Goal: Task Accomplishment & Management: Contribute content

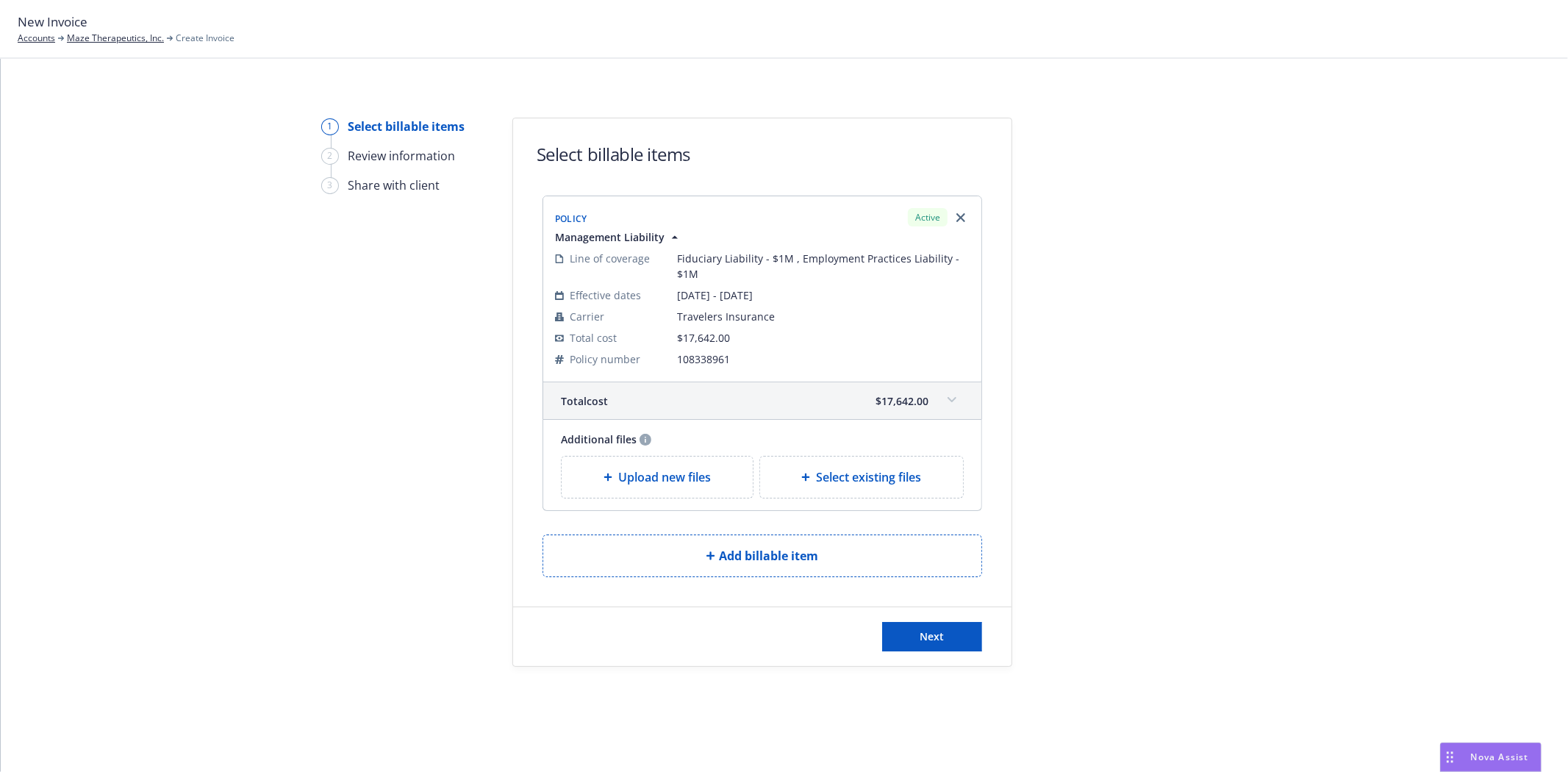
click at [854, 472] on span "Select existing files" at bounding box center [868, 477] width 105 height 17
select select "Invoice - Third Party"
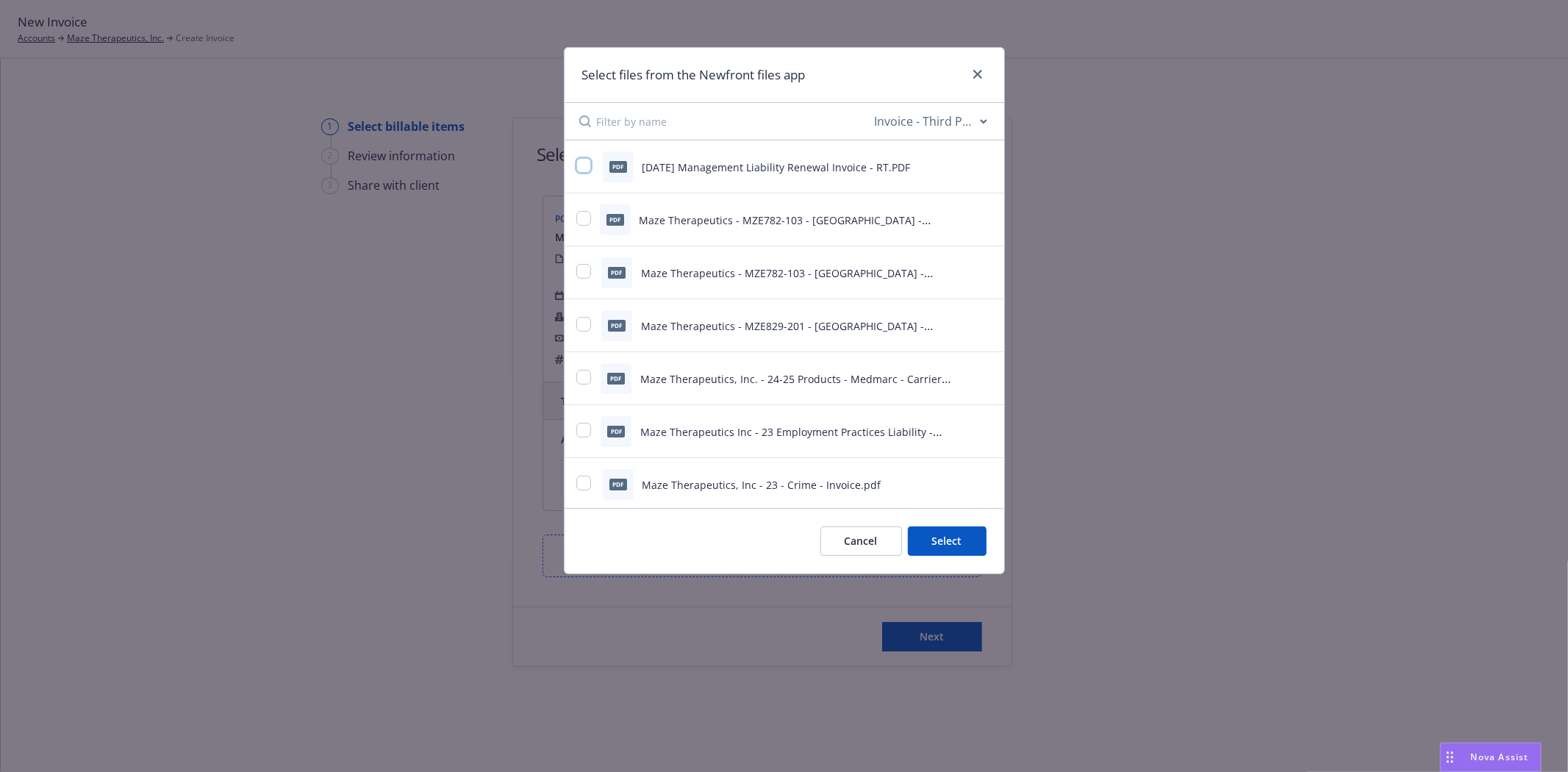
click at [584, 162] on input "checkbox" at bounding box center [583, 165] width 15 height 15
checkbox input "true"
click at [964, 541] on button "Select 1 file" at bounding box center [933, 541] width 106 height 29
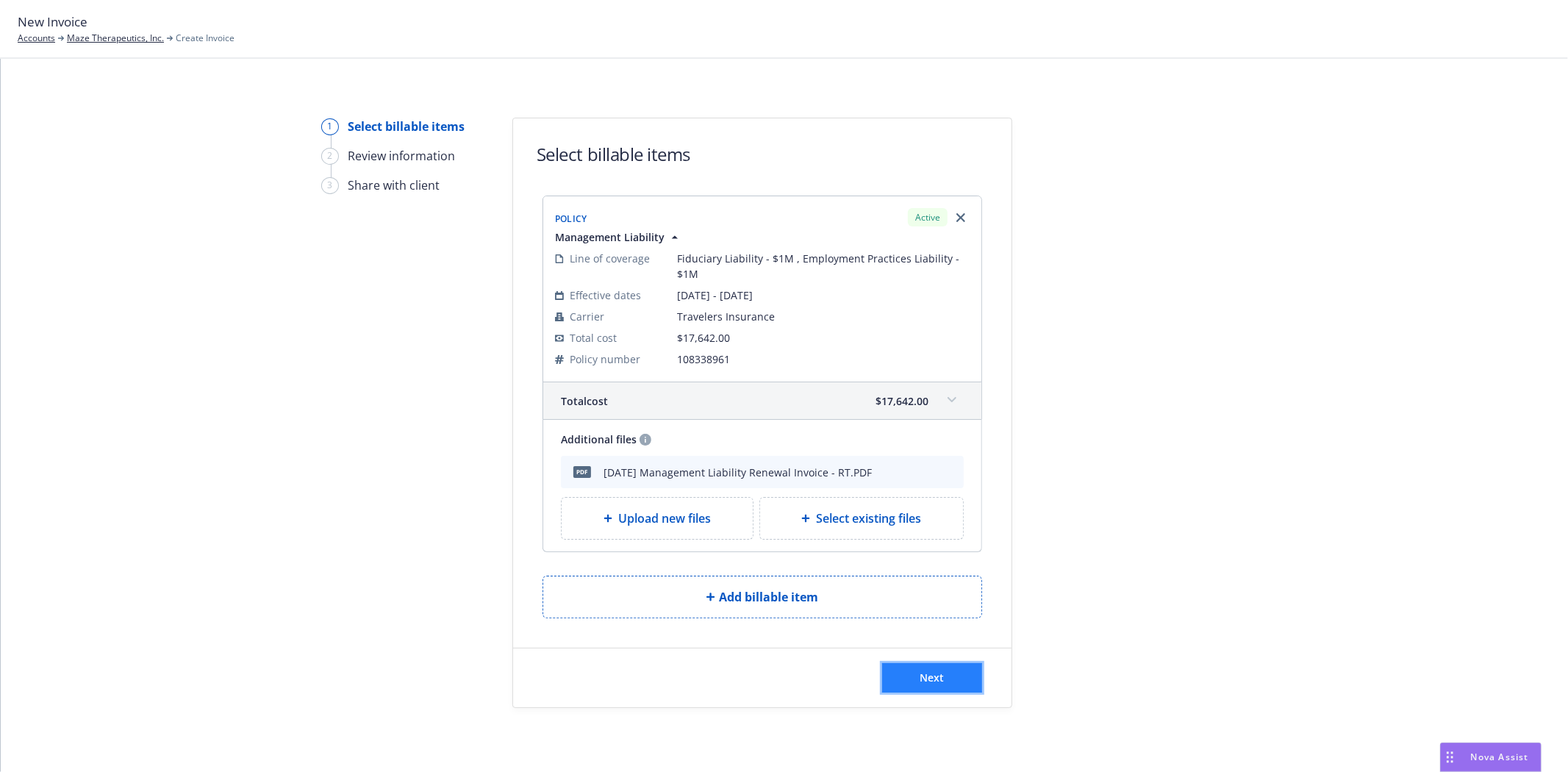
click at [941, 682] on button "Next" at bounding box center [932, 678] width 100 height 29
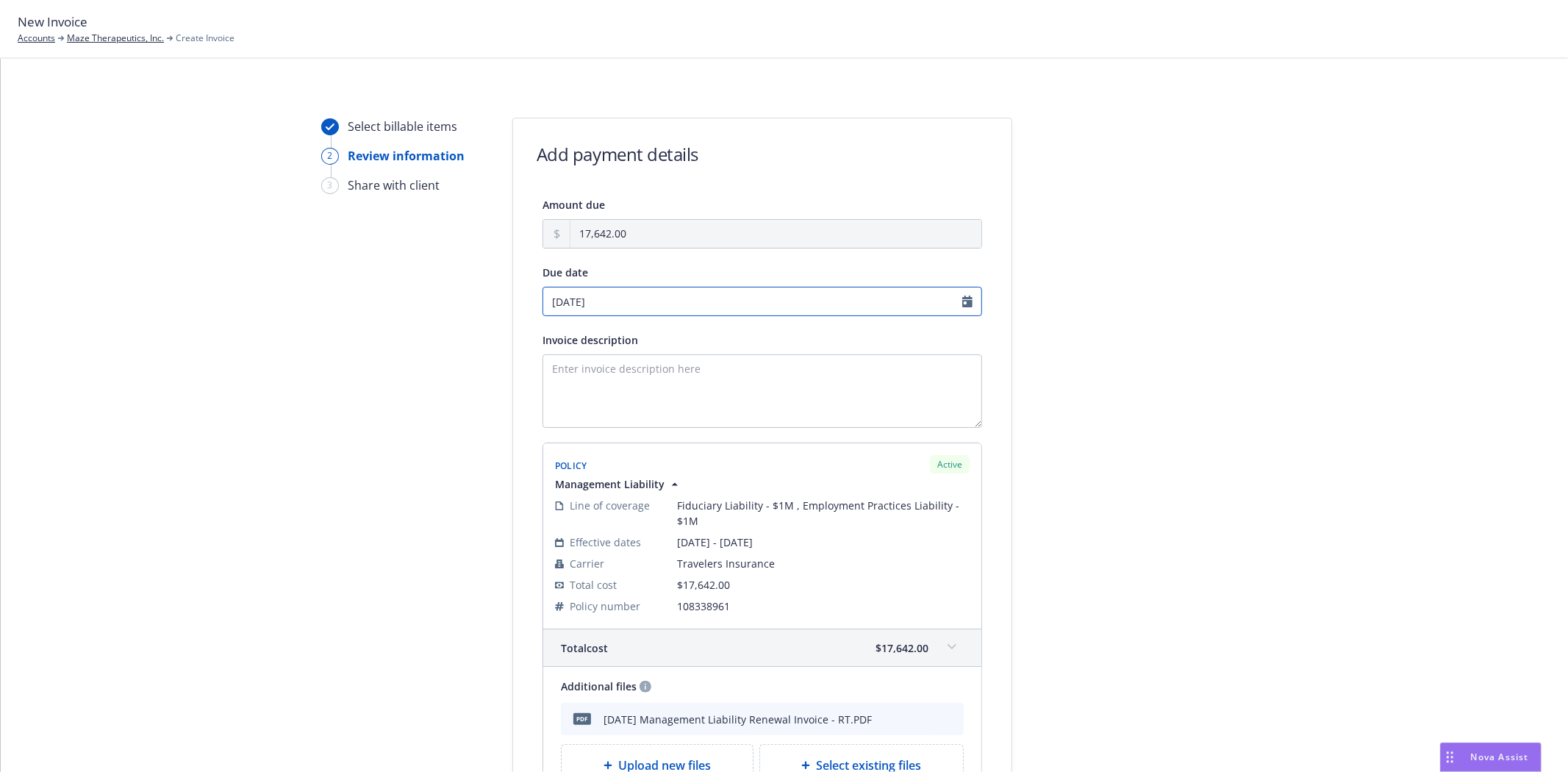
click at [964, 301] on input "[DATE]" at bounding box center [762, 301] width 440 height 29
select select "September"
select select "2025"
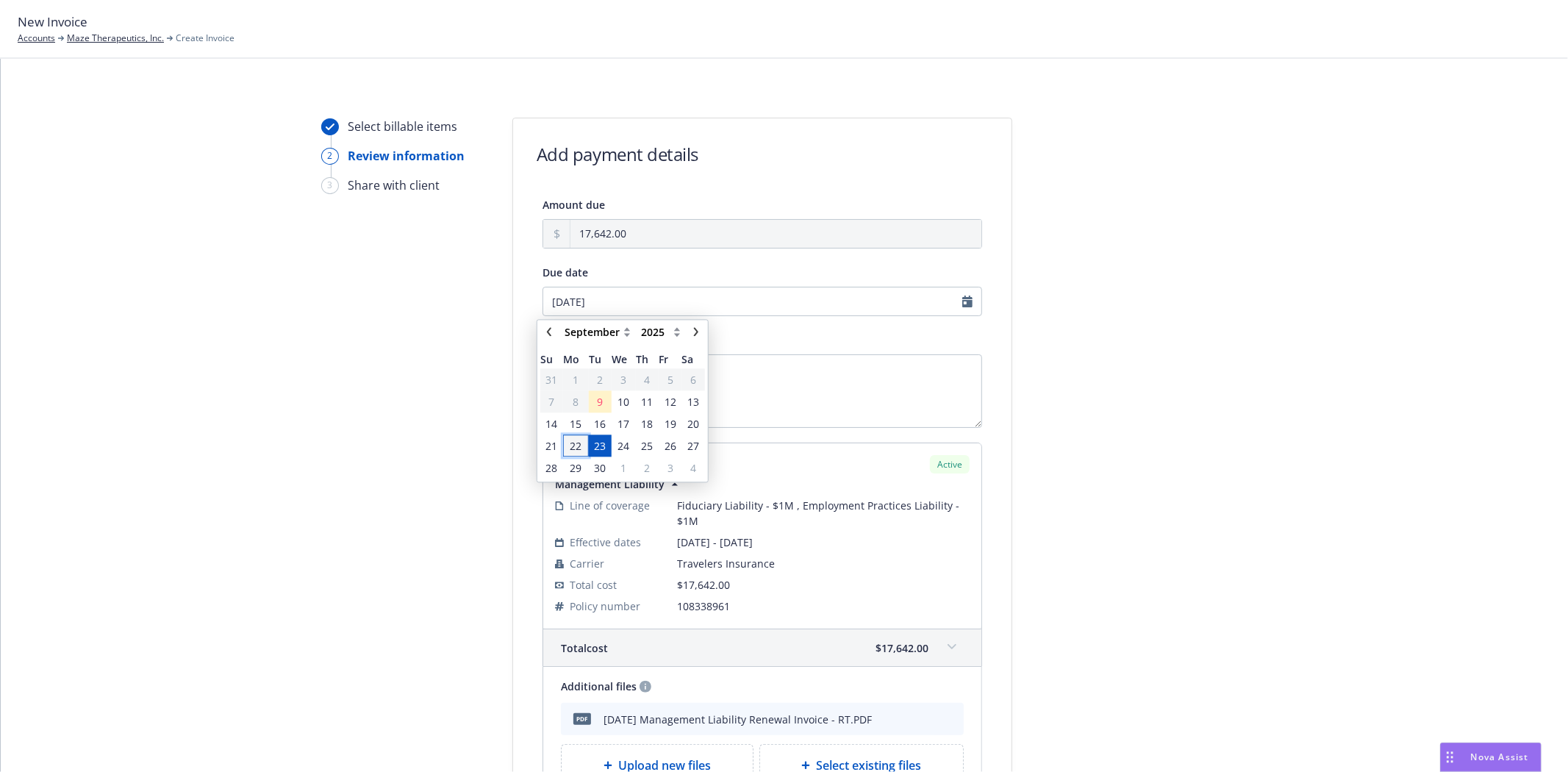
click at [570, 445] on span "22" at bounding box center [575, 445] width 12 height 15
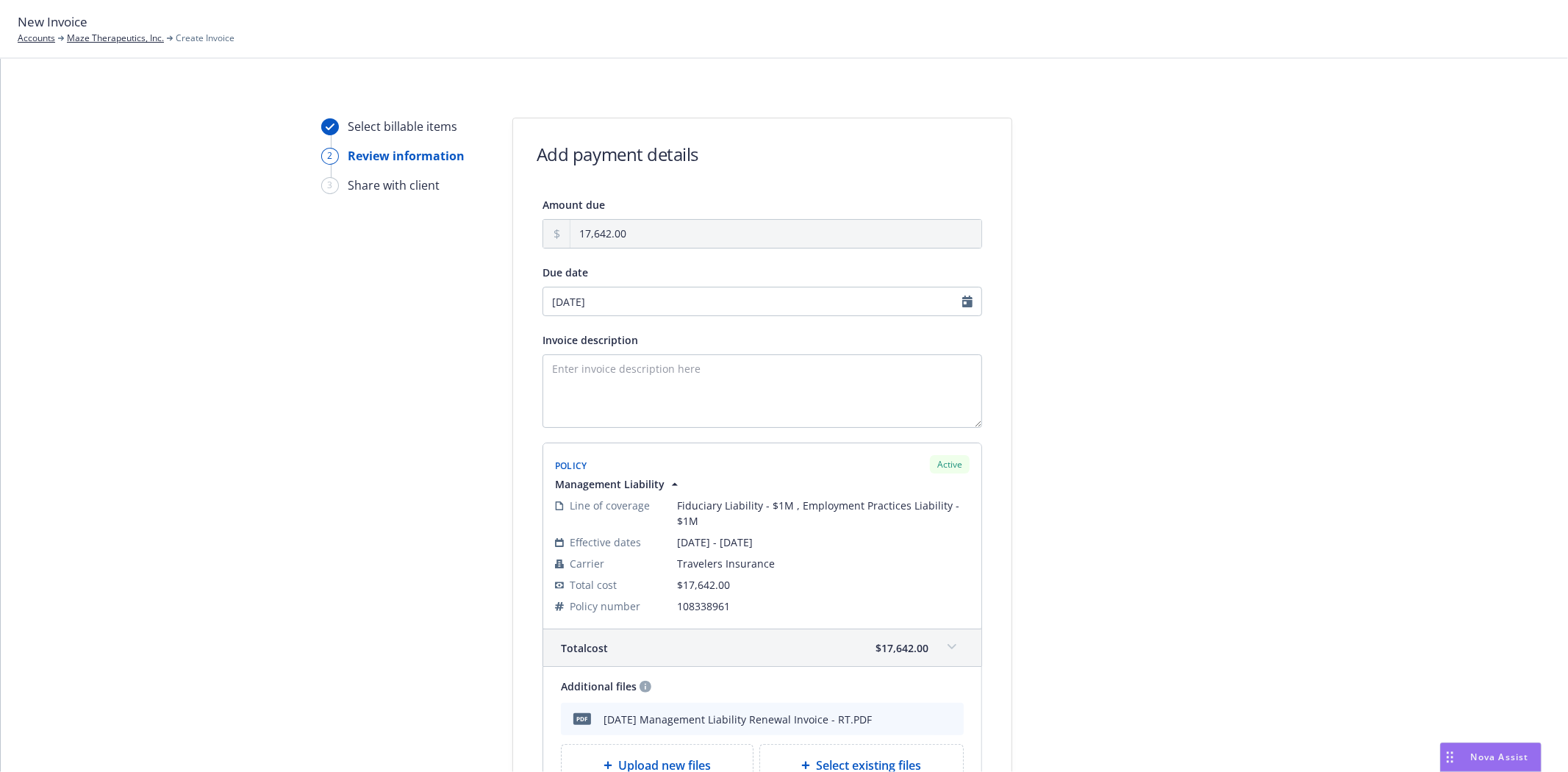
type input "[DATE]"
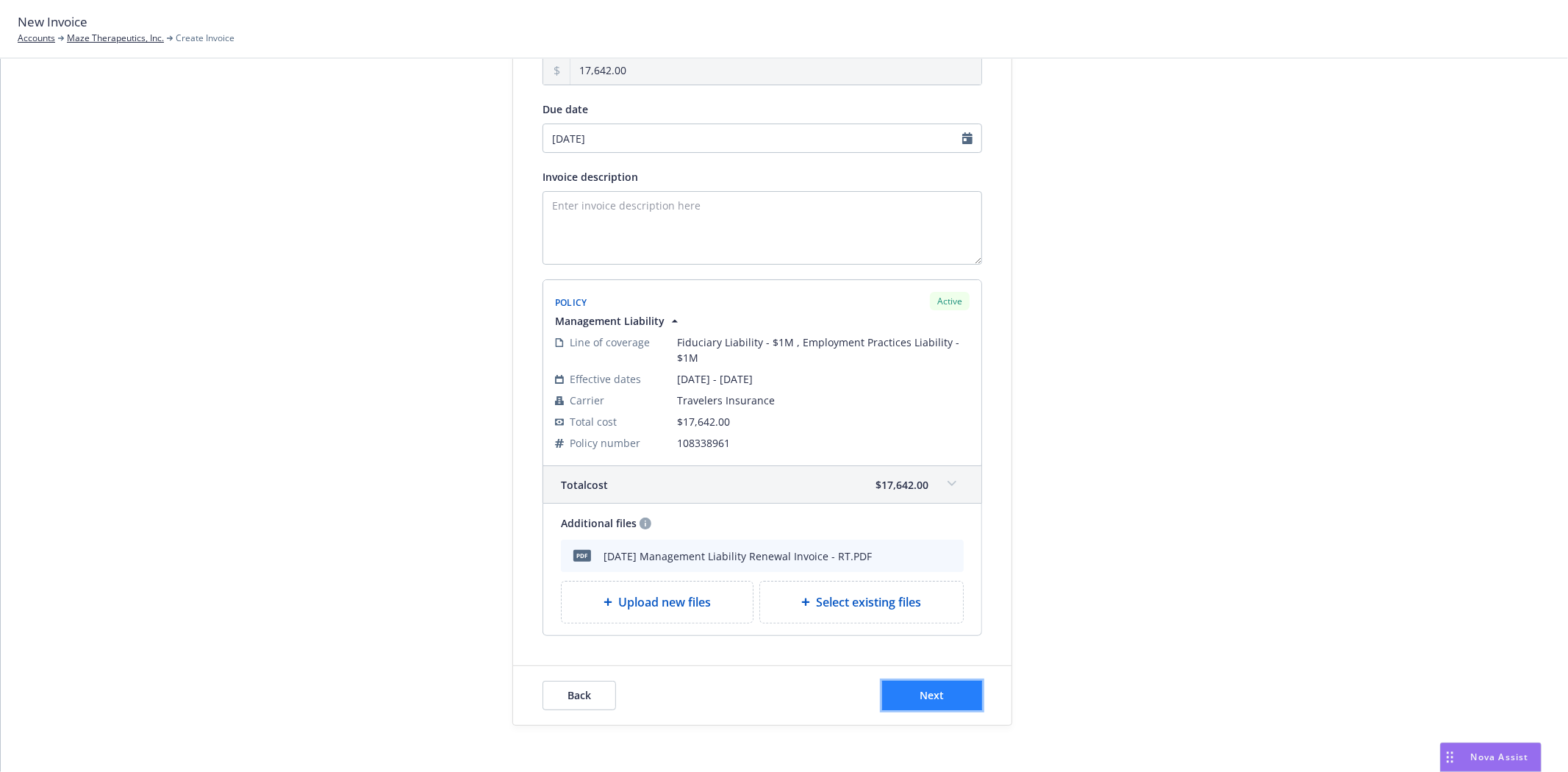
click at [923, 707] on button "Next" at bounding box center [932, 695] width 100 height 29
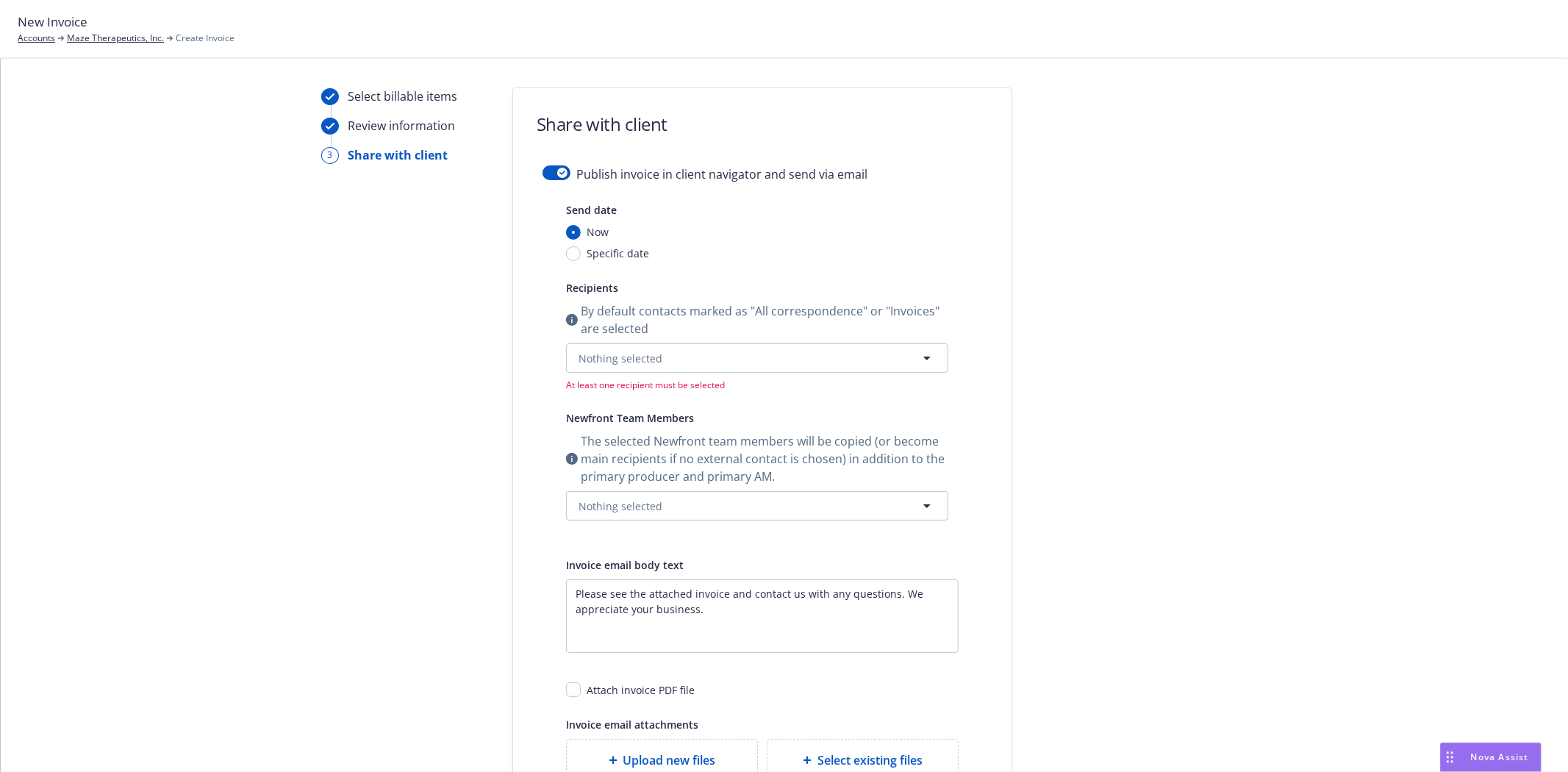
scroll to position [0, 0]
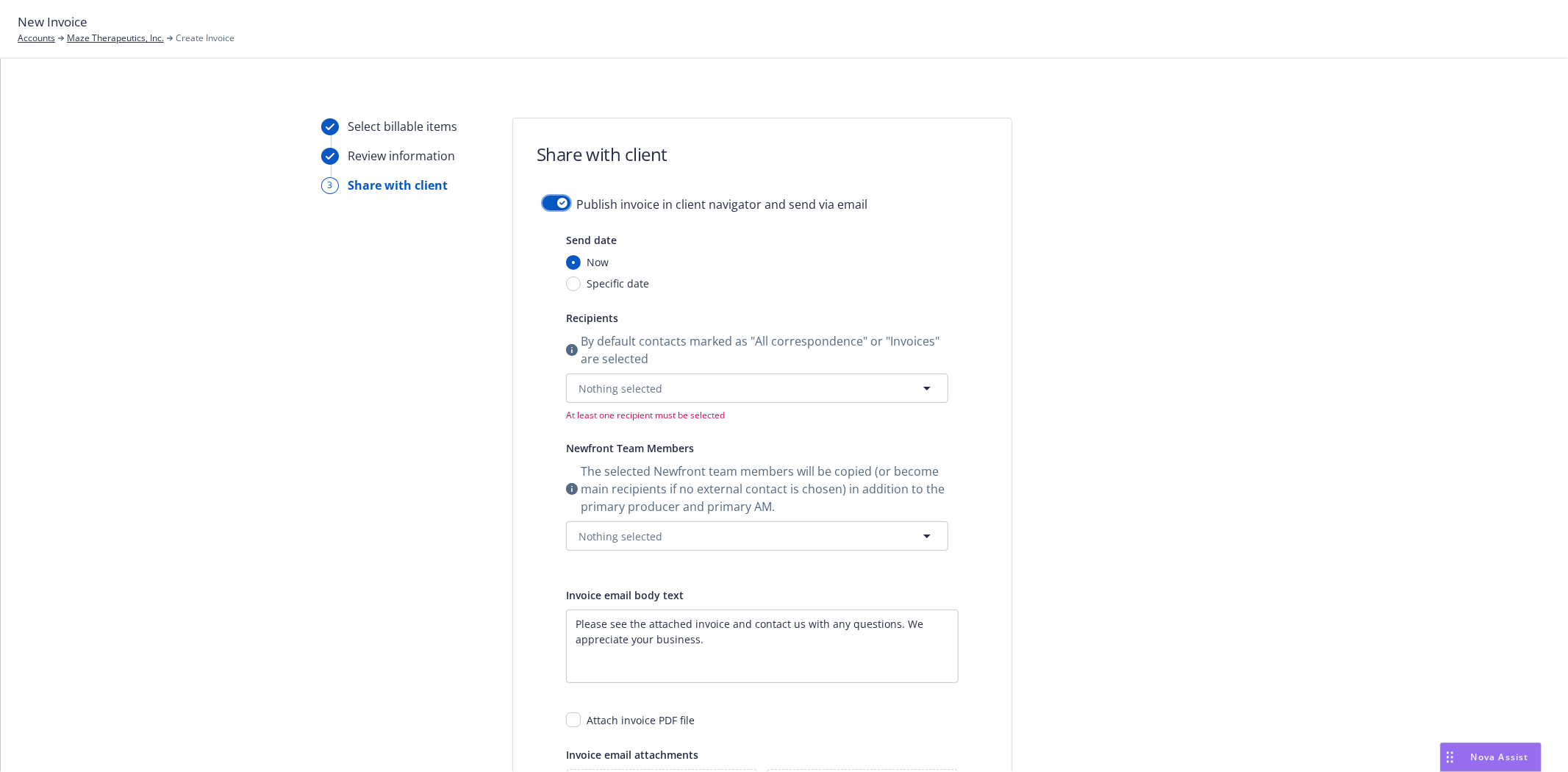
click at [559, 203] on div "button" at bounding box center [562, 203] width 10 height 10
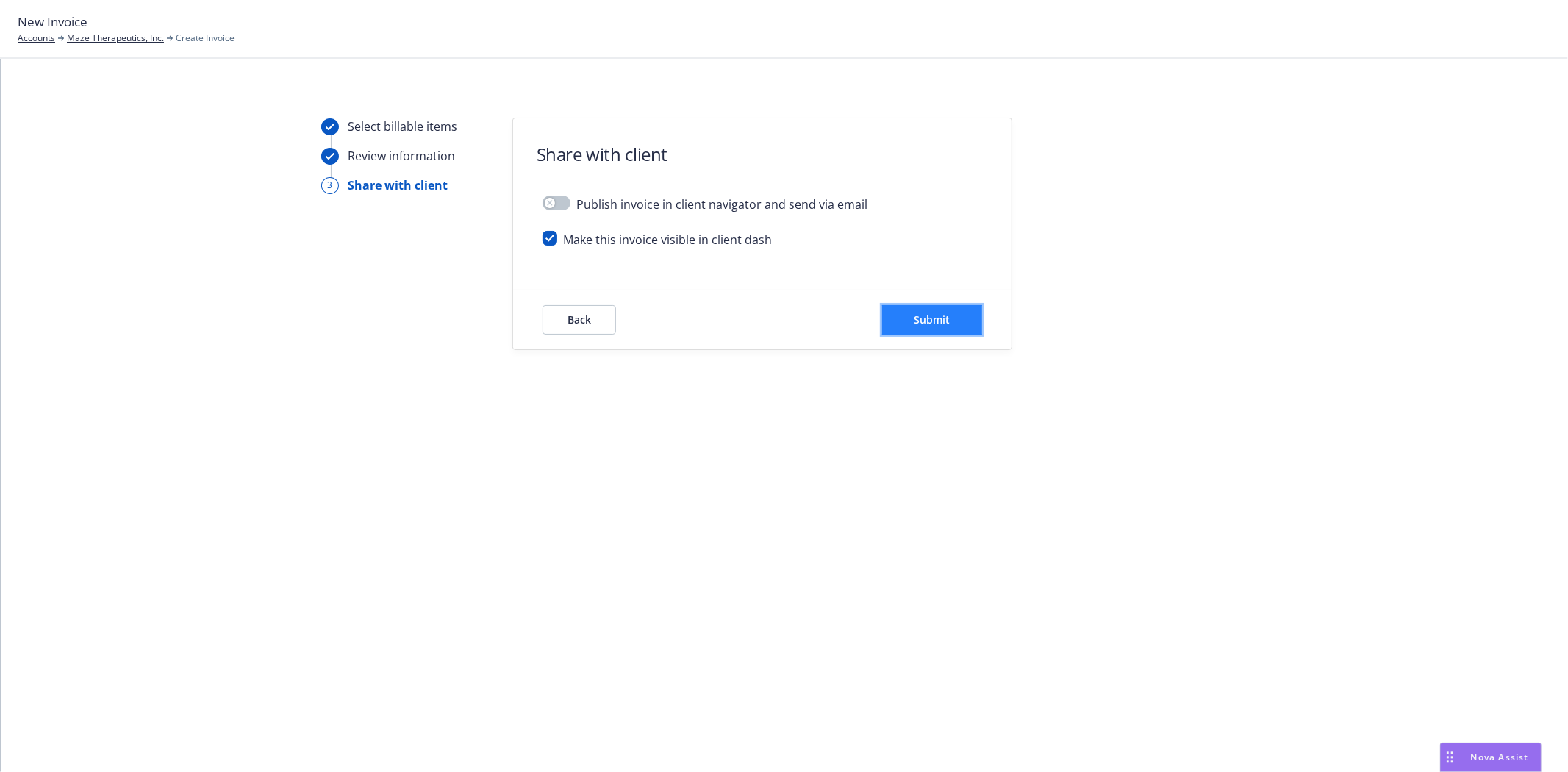
click at [921, 313] on span "Submit" at bounding box center [932, 319] width 36 height 14
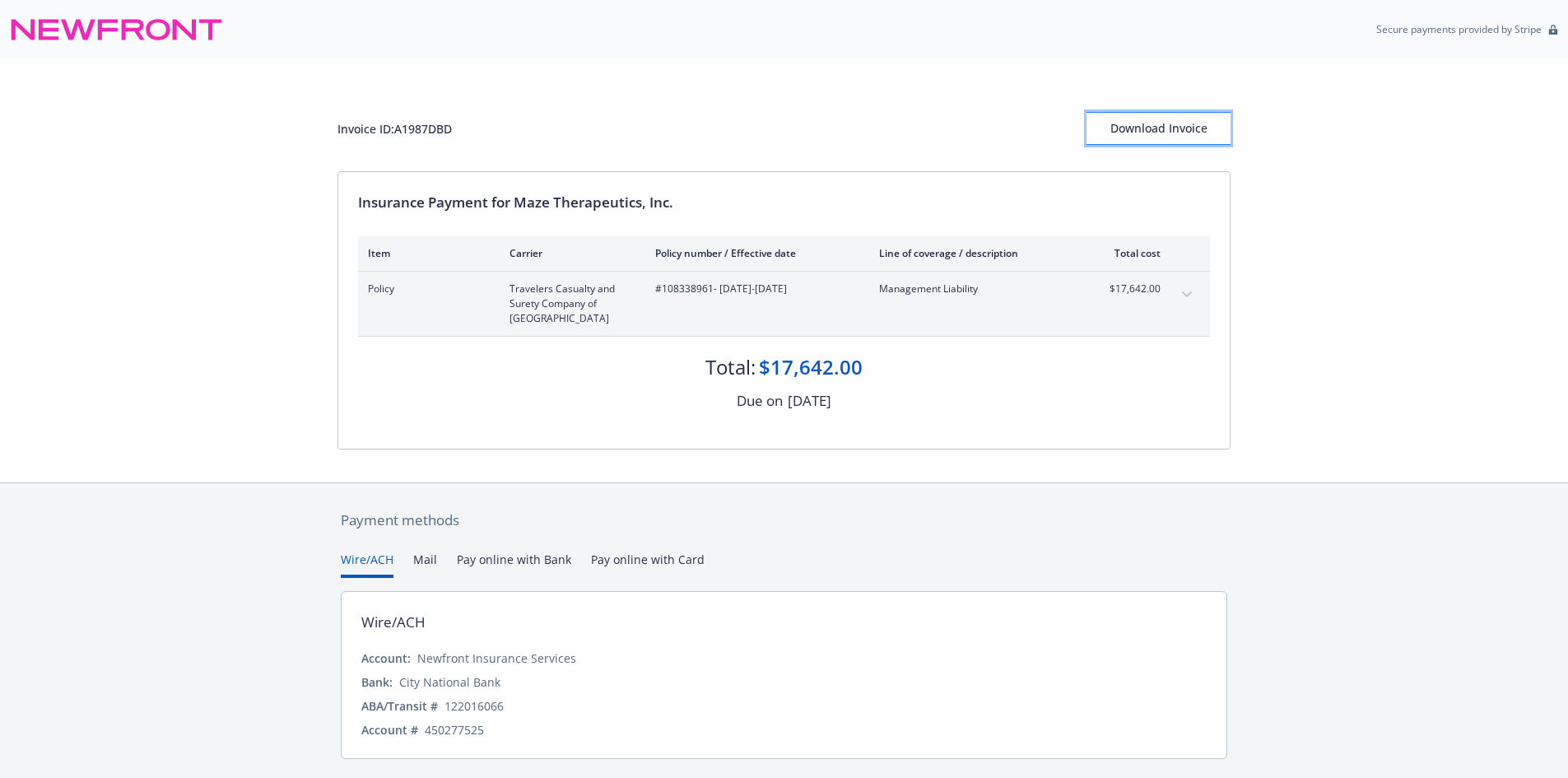
click at [1137, 129] on div "Download Invoice" at bounding box center [1159, 128] width 144 height 31
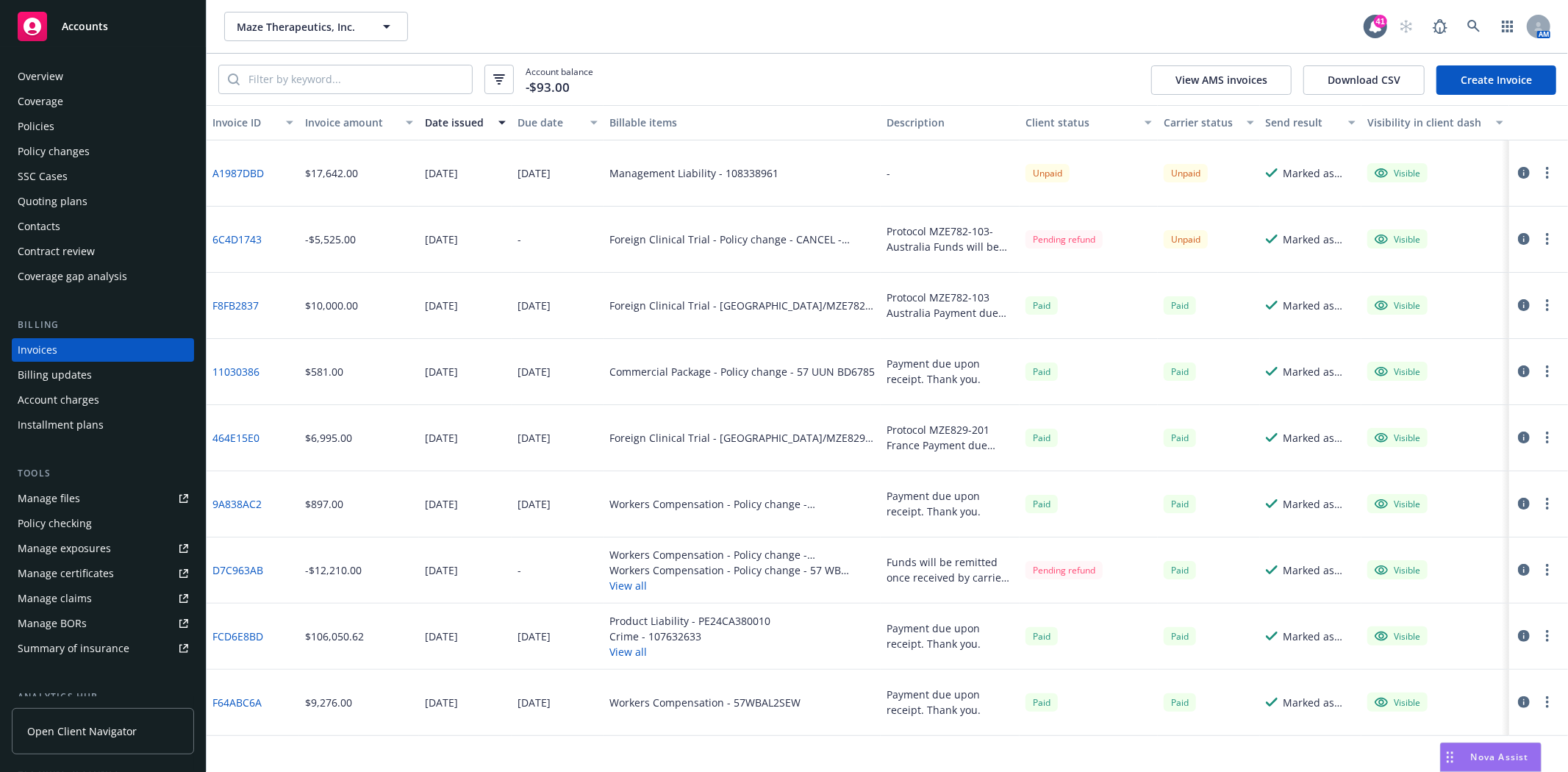
click at [53, 126] on div "Policies" at bounding box center [36, 127] width 36 height 24
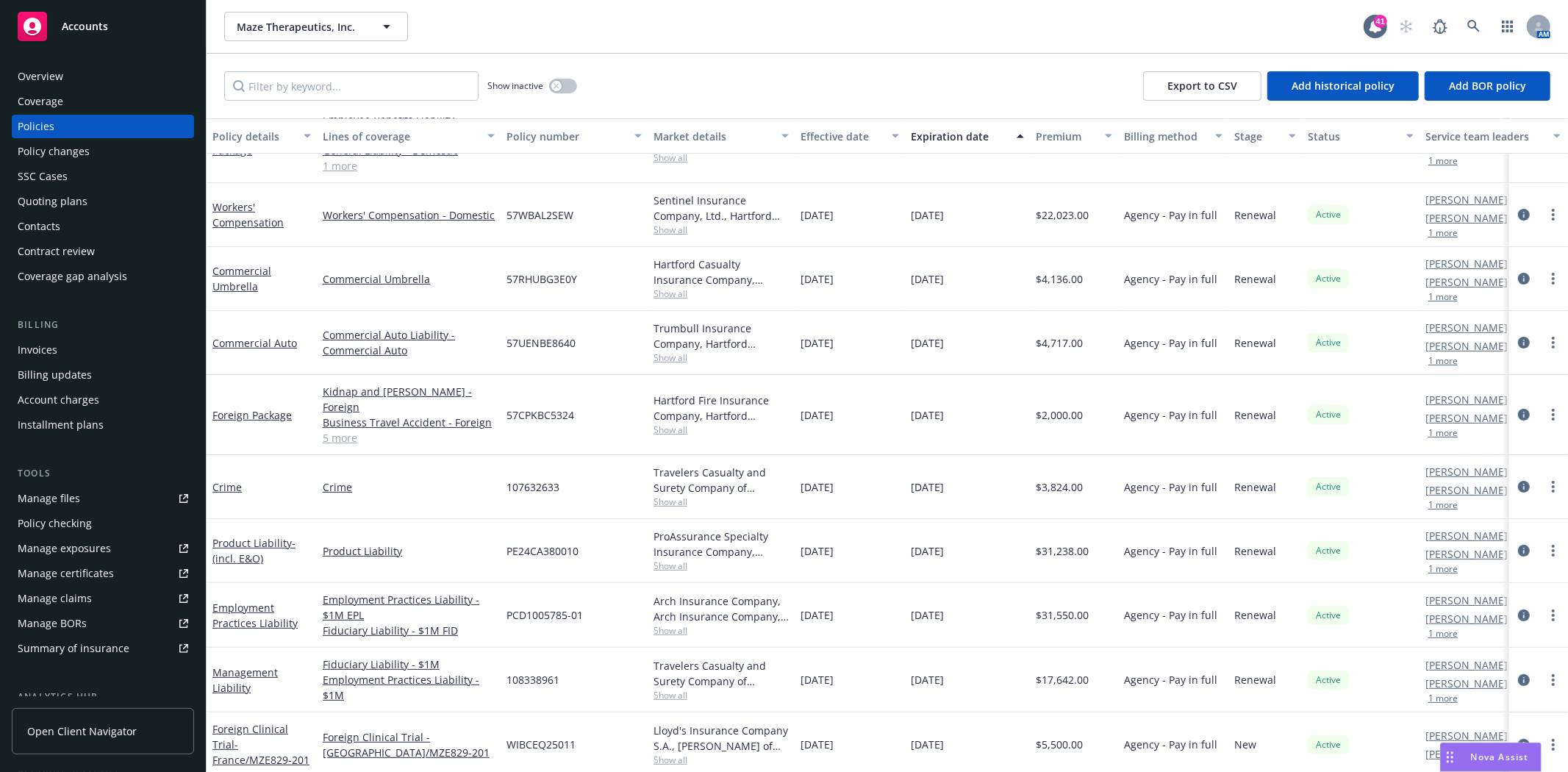
scroll to position [171, 0]
click at [229, 675] on link "Management Liability" at bounding box center [245, 682] width 66 height 29
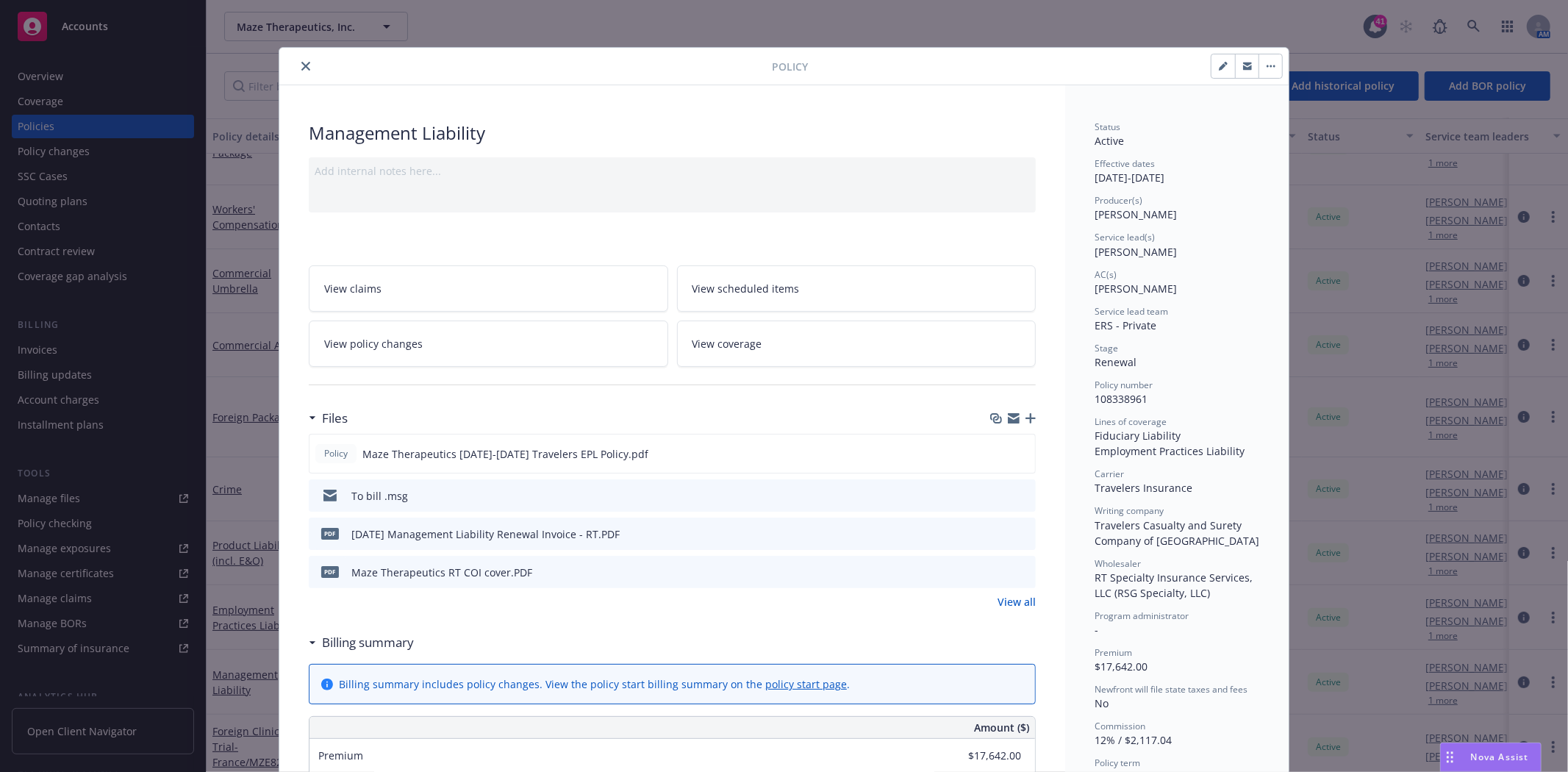
click at [1025, 420] on icon "button" at bounding box center [1030, 418] width 10 height 10
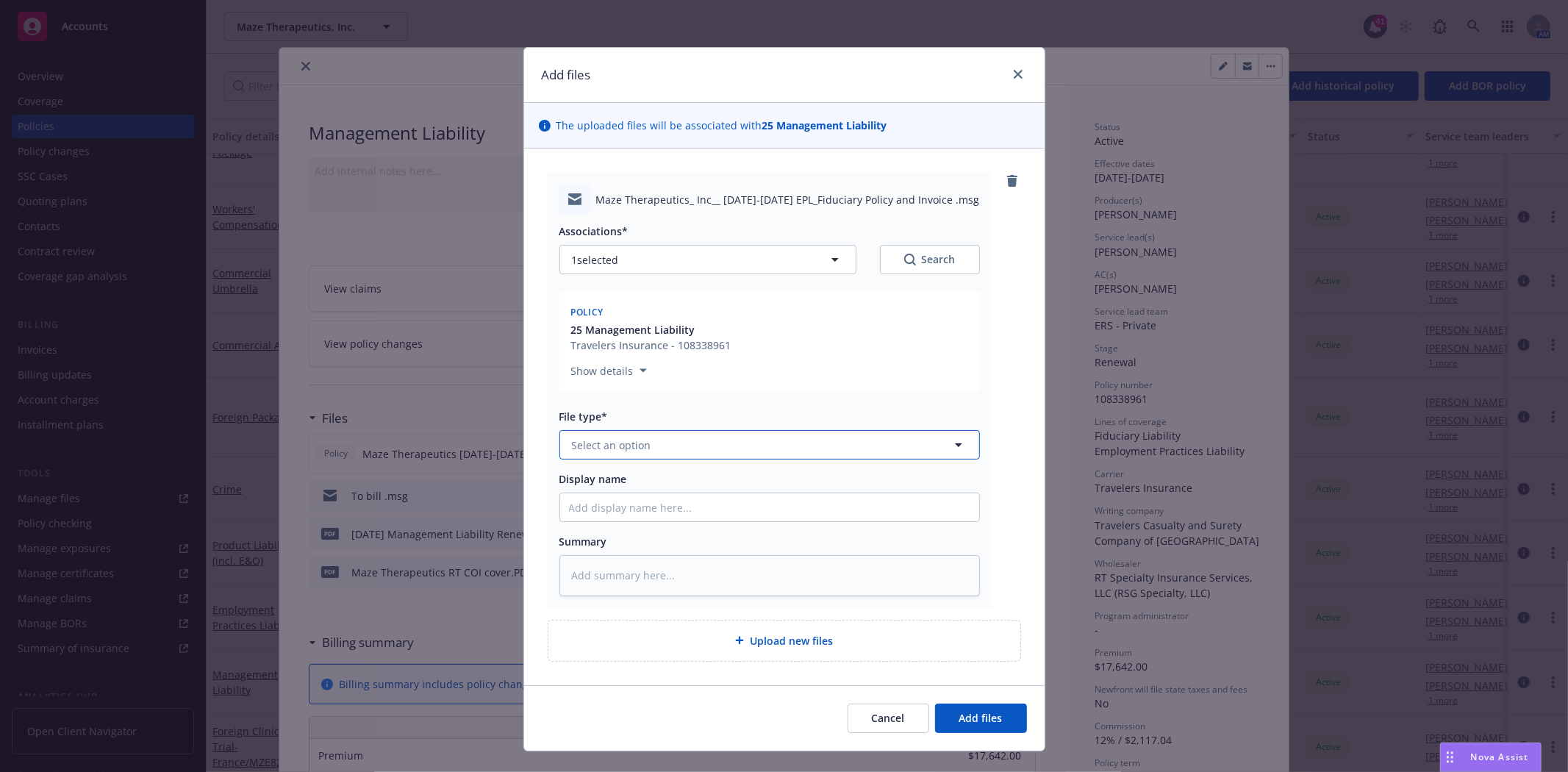
click at [632, 456] on button "Select an option" at bounding box center [769, 445] width 421 height 29
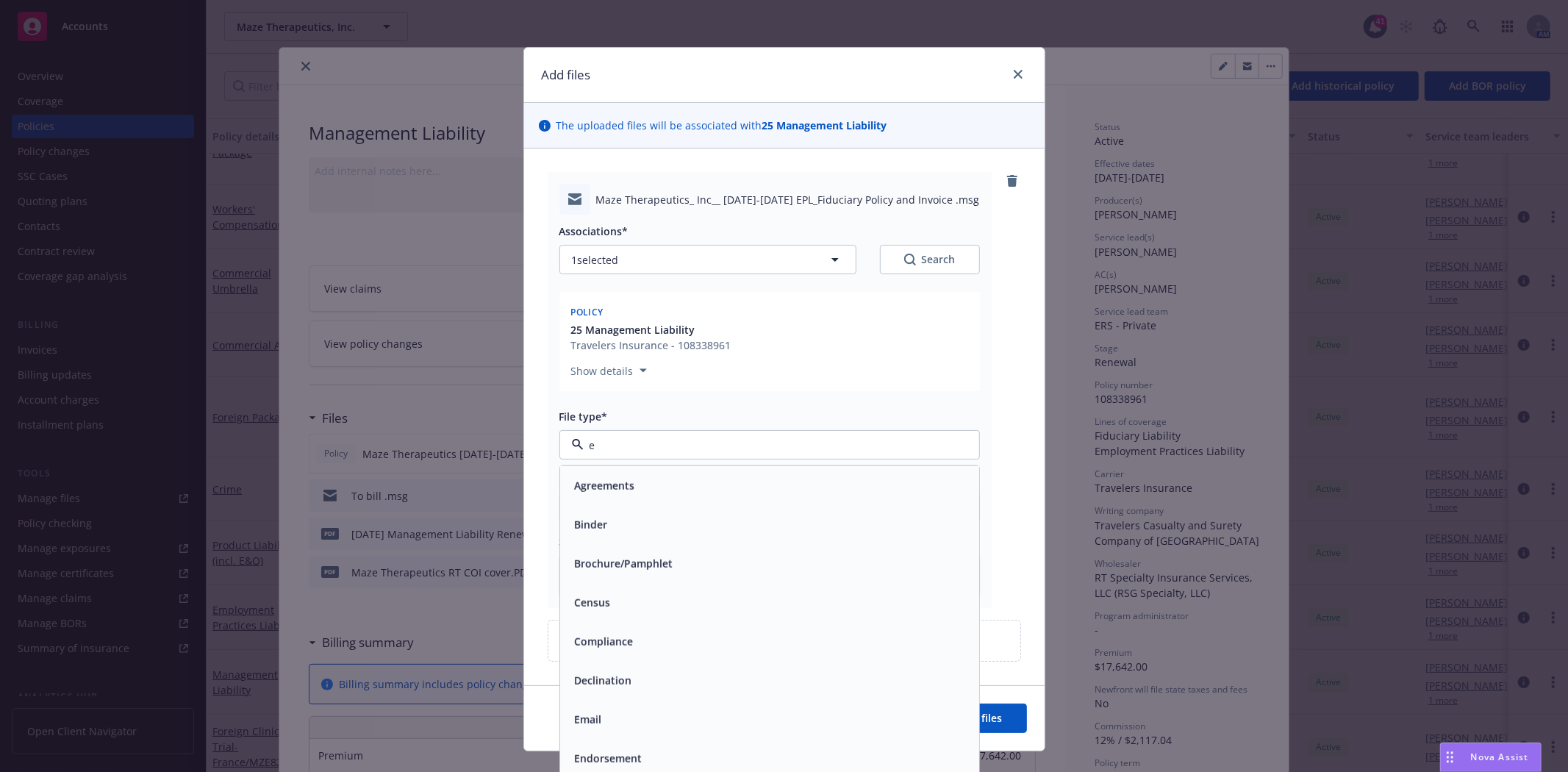
type input "em"
click at [611, 514] on div "Email" at bounding box center [769, 525] width 402 height 21
click at [604, 512] on input "Display name" at bounding box center [769, 507] width 419 height 28
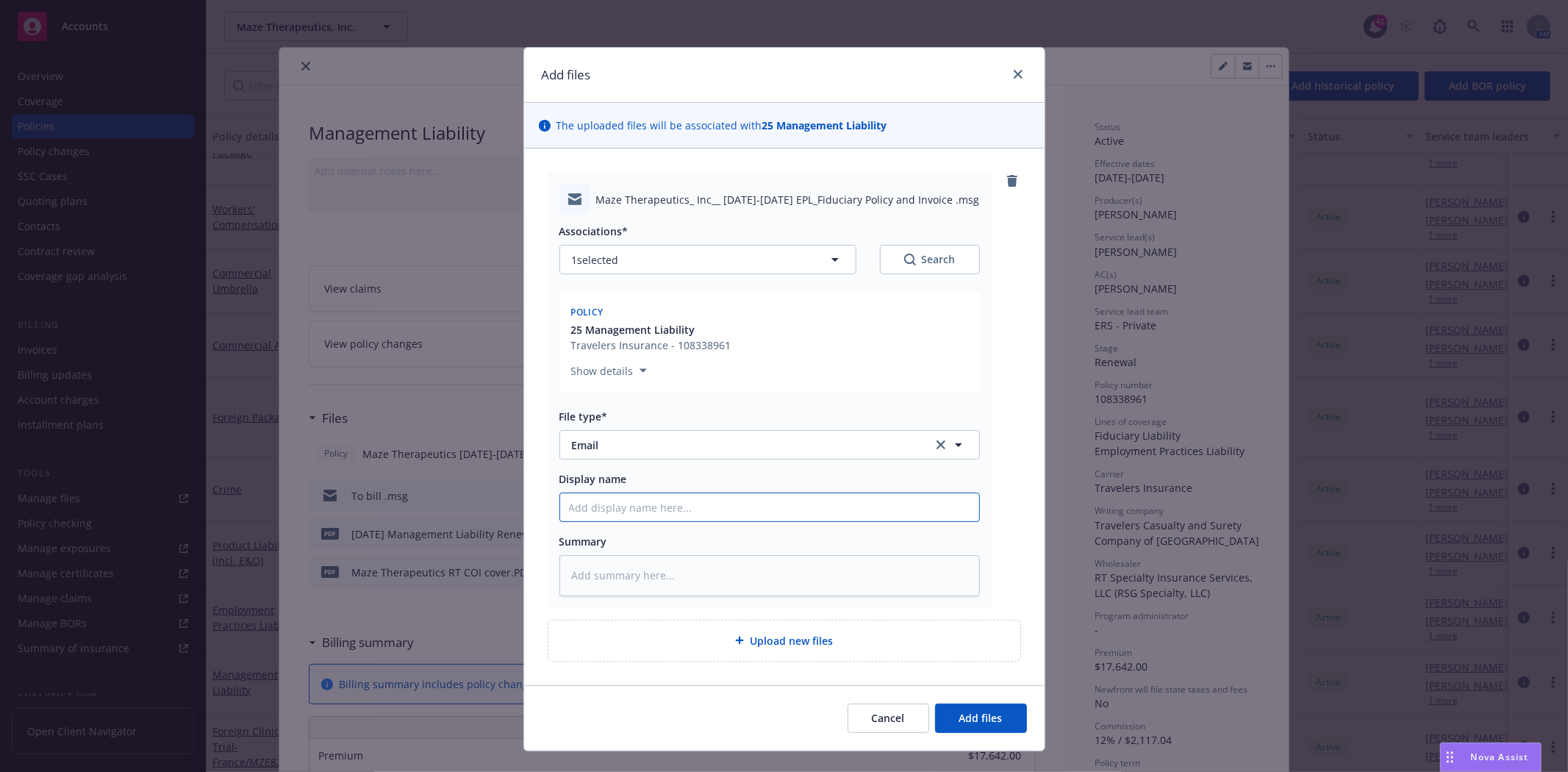
type textarea "x"
type input "E"
type textarea "x"
type input "EP"
type textarea "x"
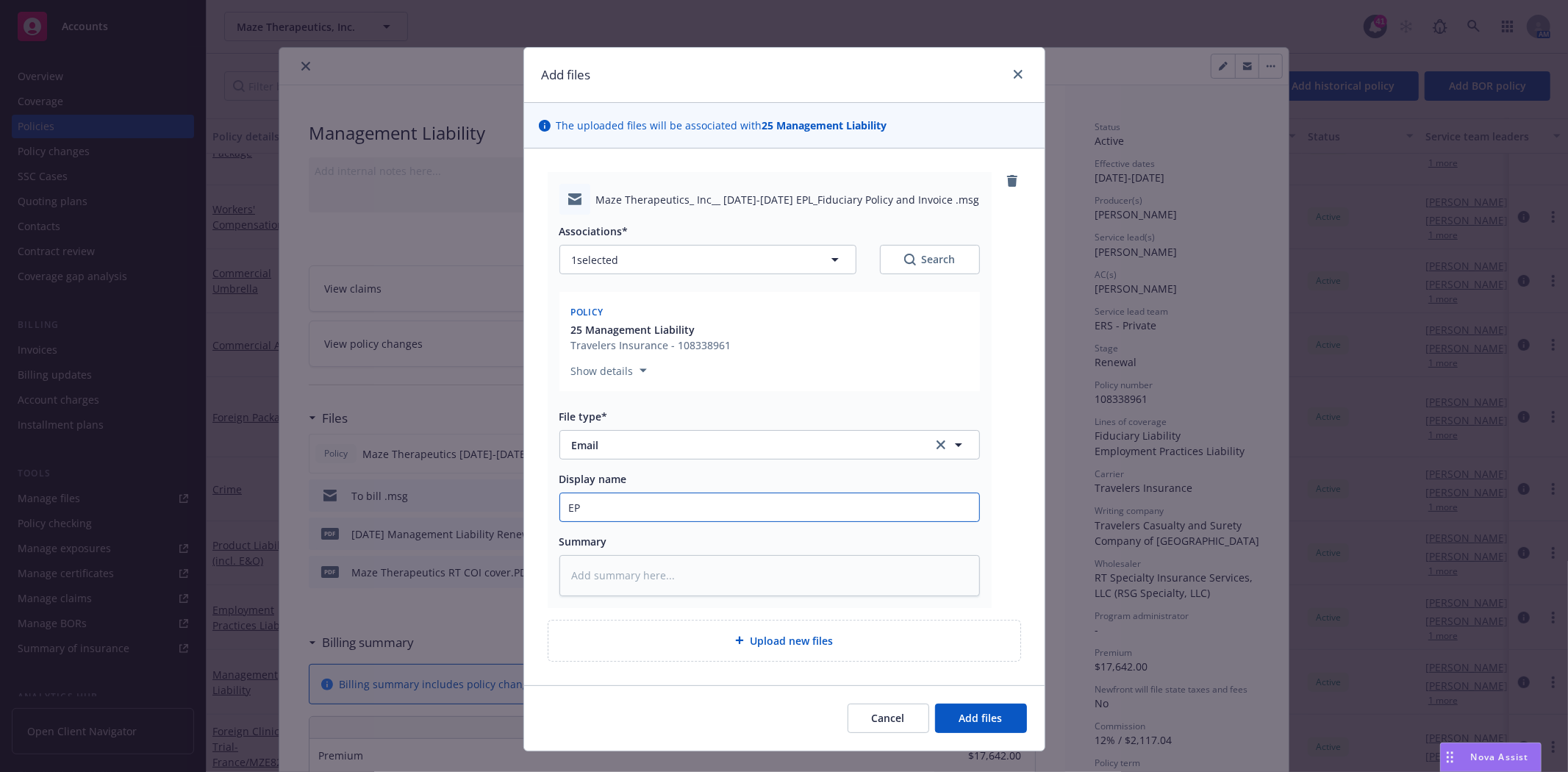
type input "EPL"
type textarea "x"
type input "EPL/"
type textarea "x"
type input "EPL/F"
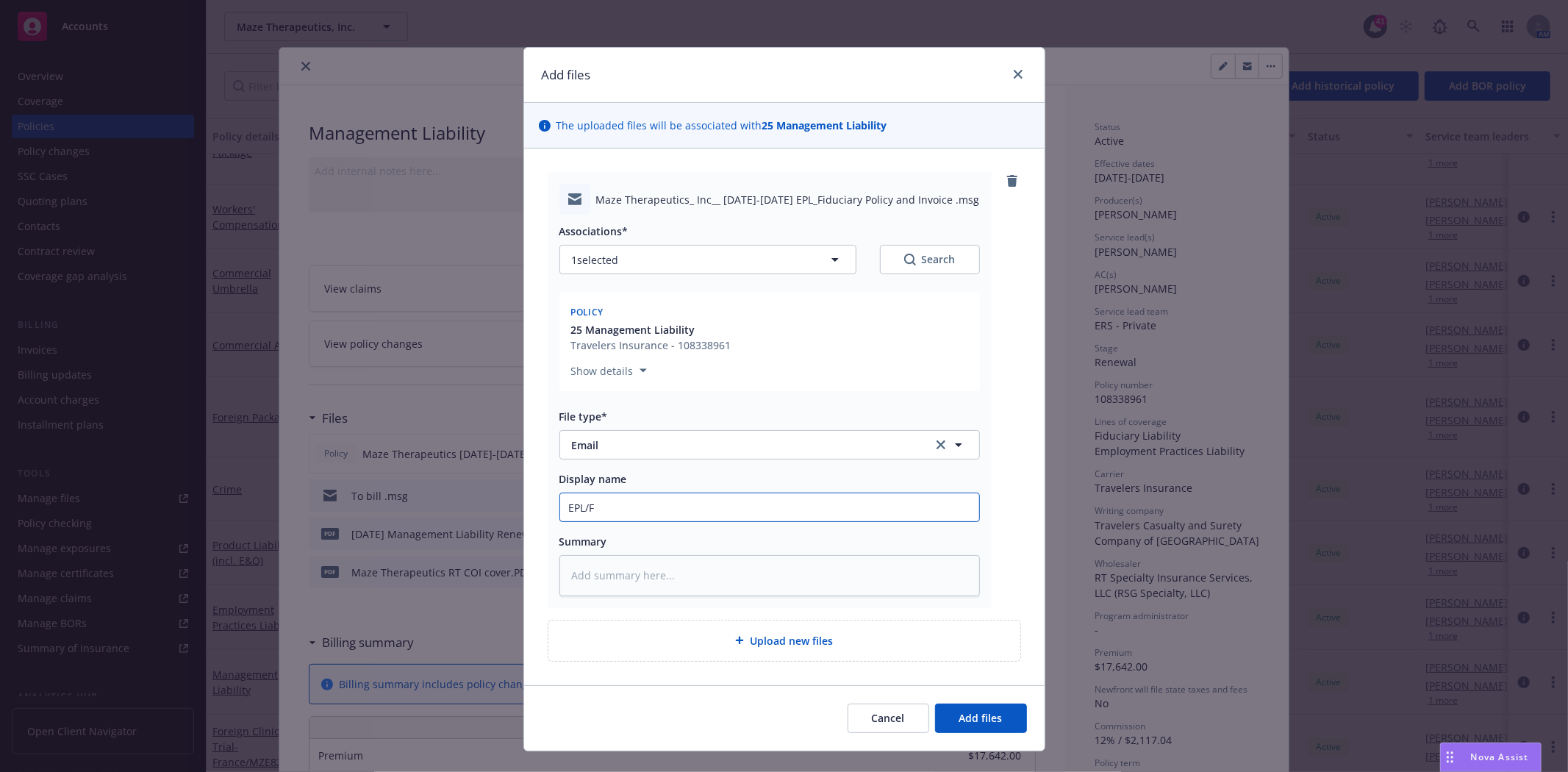
type textarea "x"
type input "EPL/FI"
type textarea "x"
type input "EPL/FID"
type textarea "x"
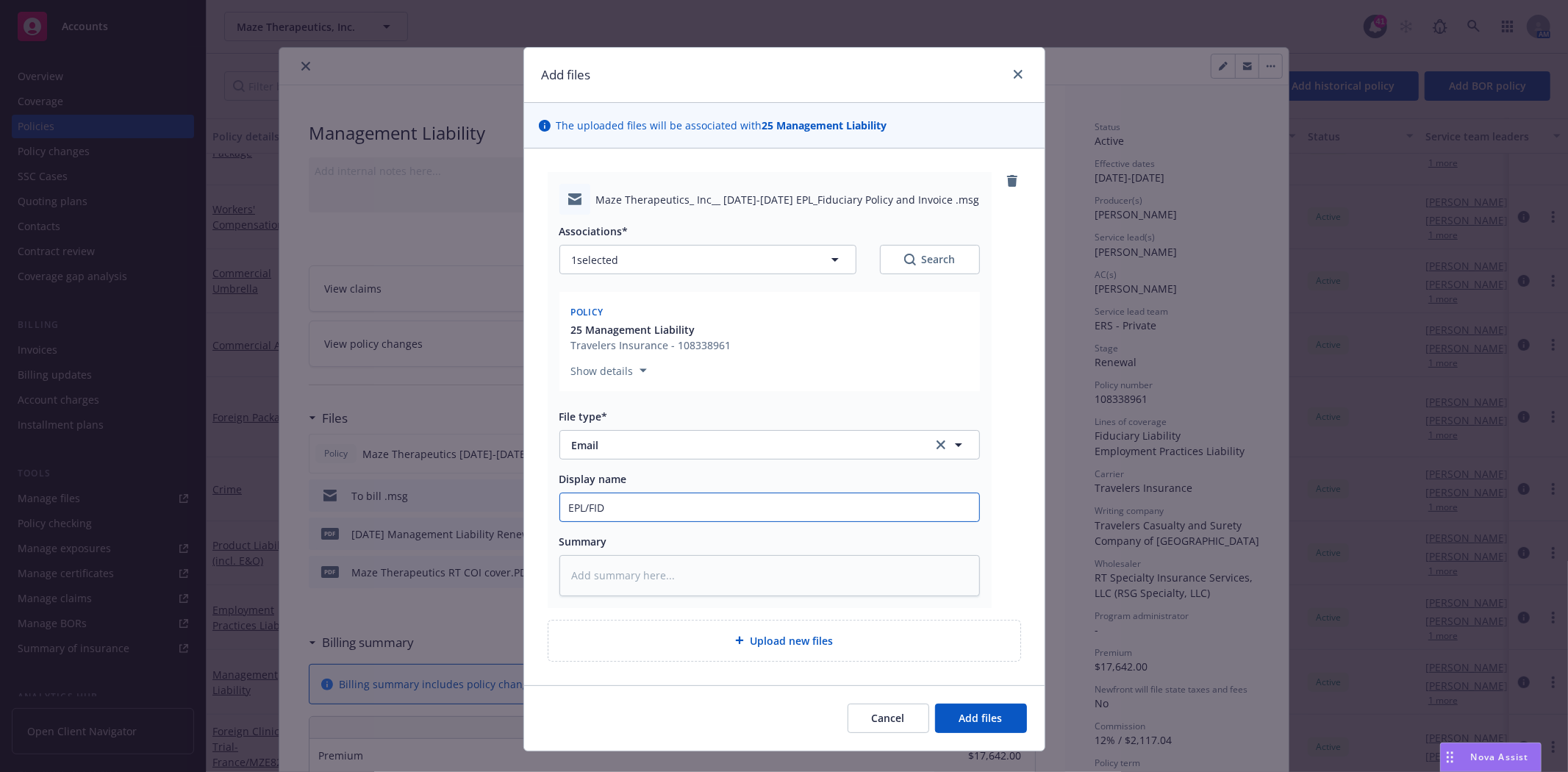
type input "EPL/FID"
type textarea "x"
type input "EPL/FID p"
type textarea "x"
type input "EPL/FID po"
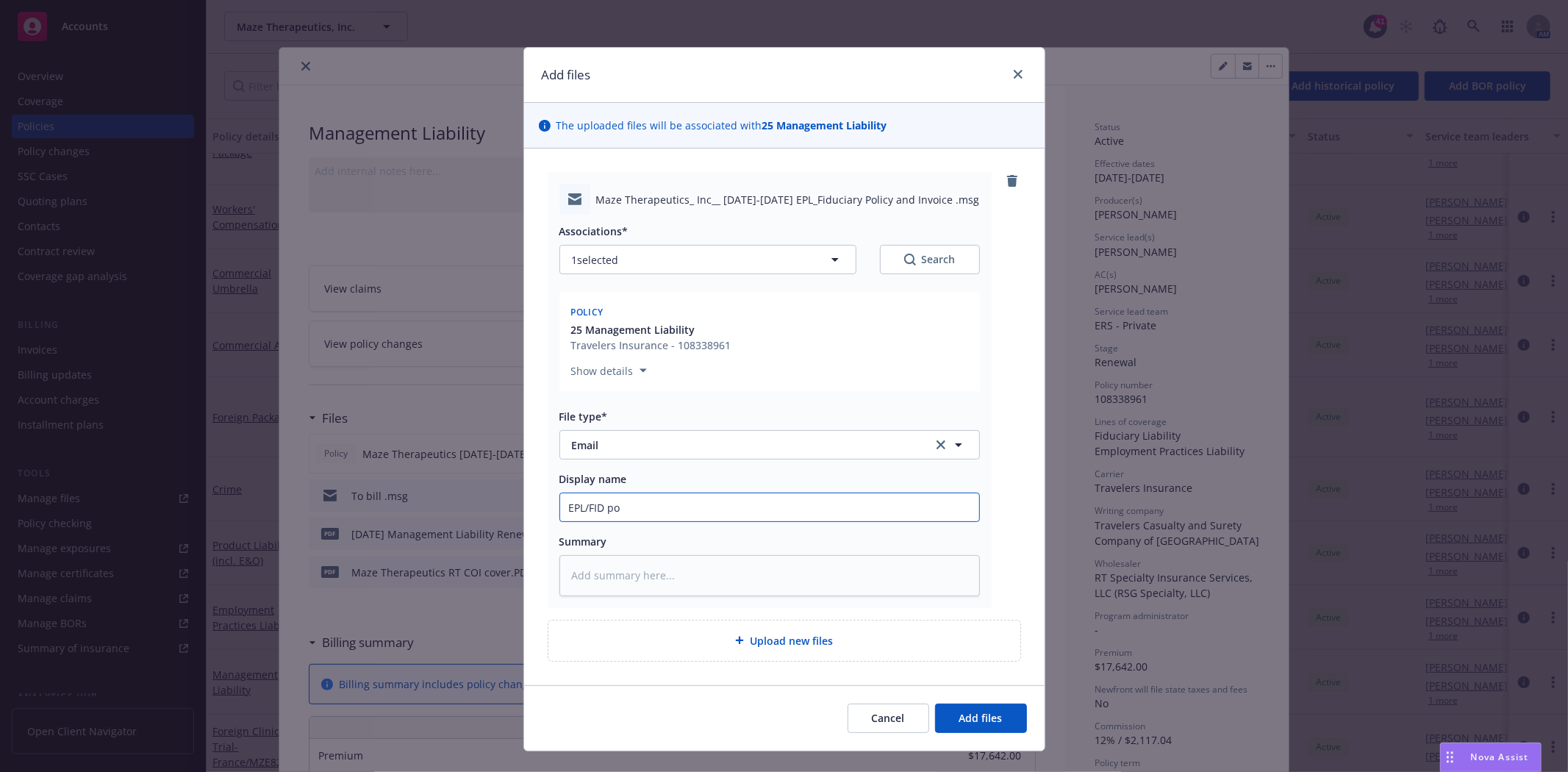
type textarea "x"
type input "EPL/FID pol"
type textarea "x"
type input "EPL/FID poli"
type textarea "x"
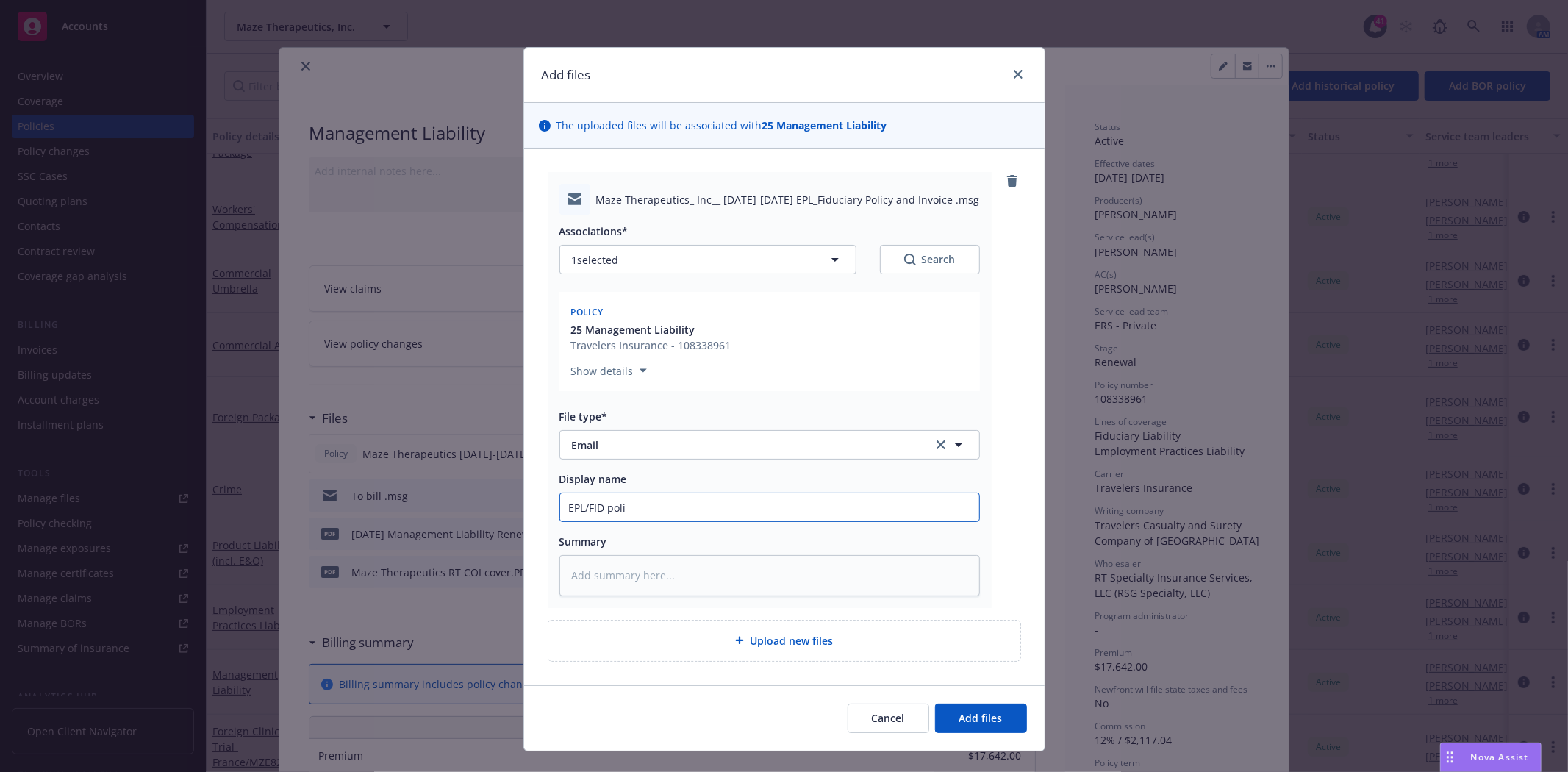
type input "EPL/FID polic"
type textarea "x"
type input "EPL/FID policy"
type textarea "x"
type input "EPL/FID policy"
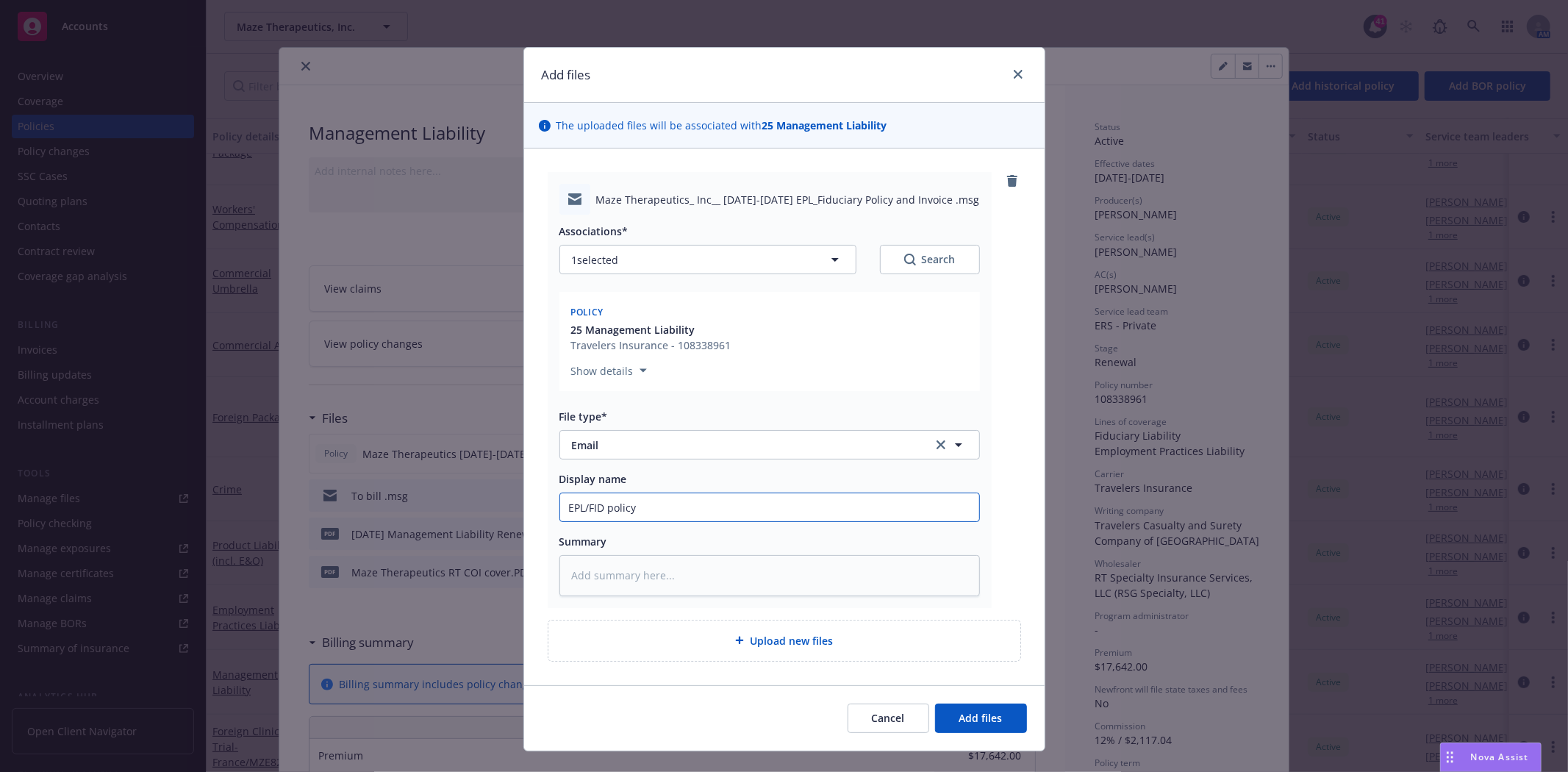
type textarea "x"
type input "EPL/FID policy a"
type textarea "x"
type input "EPL/FID policy an"
type textarea "x"
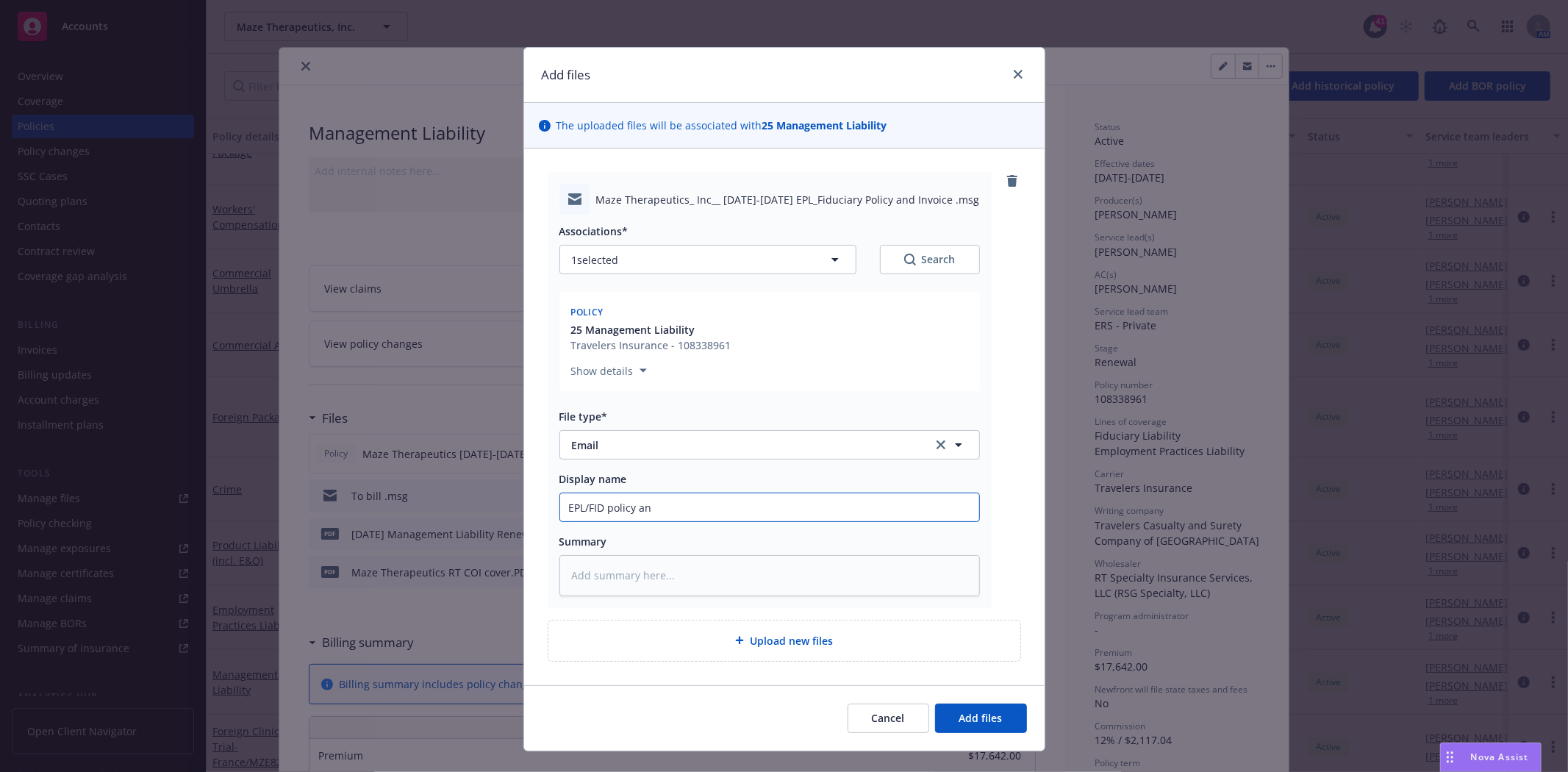
type input "EPL/FID policy and"
type textarea "x"
type input "EPL/FID policy and"
type textarea "x"
type input "EPL/FID policy and i"
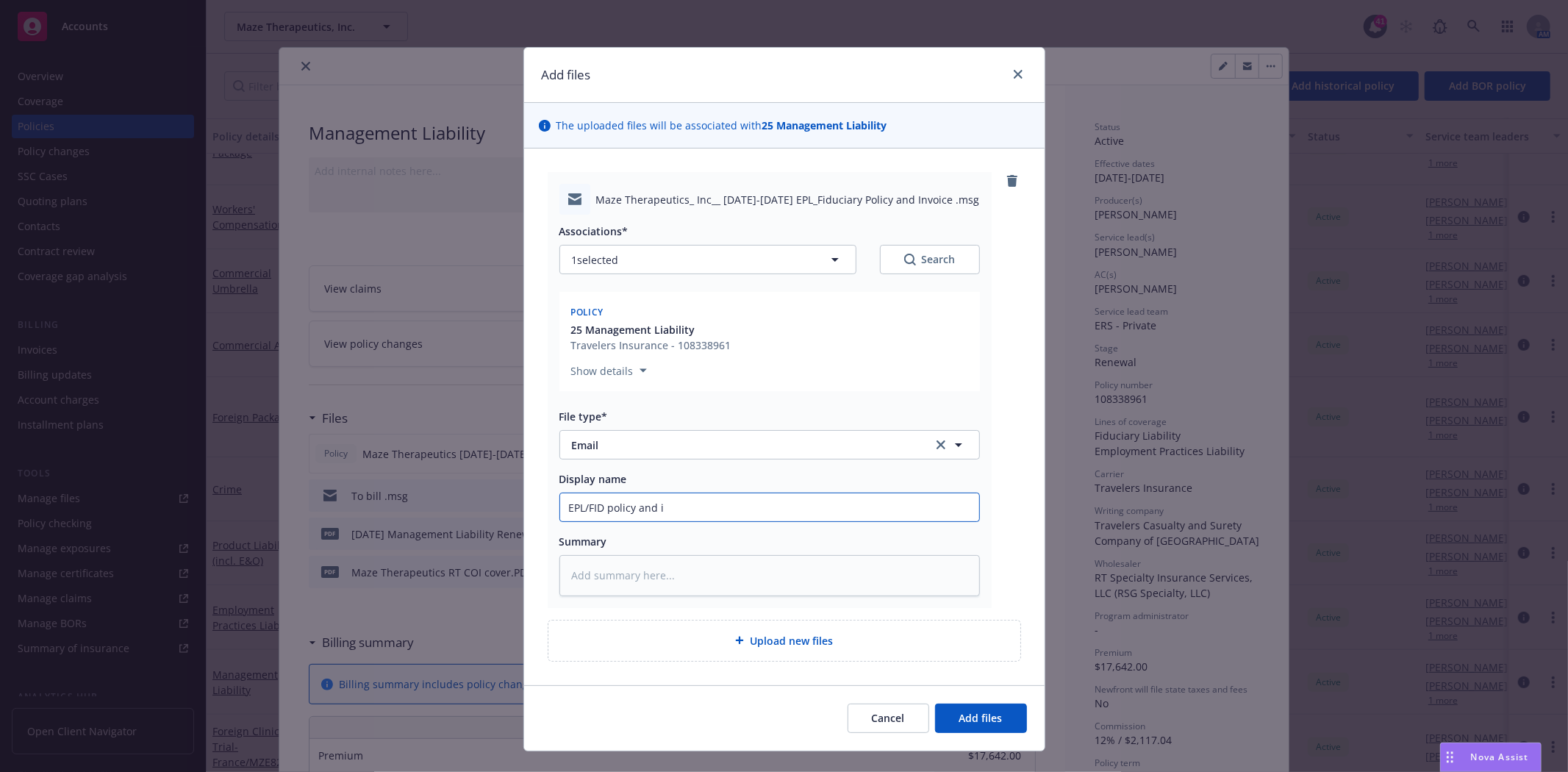
type textarea "x"
type input "EPL/FID policy and in"
type textarea "x"
type input "EPL/FID policy and inv"
type textarea "x"
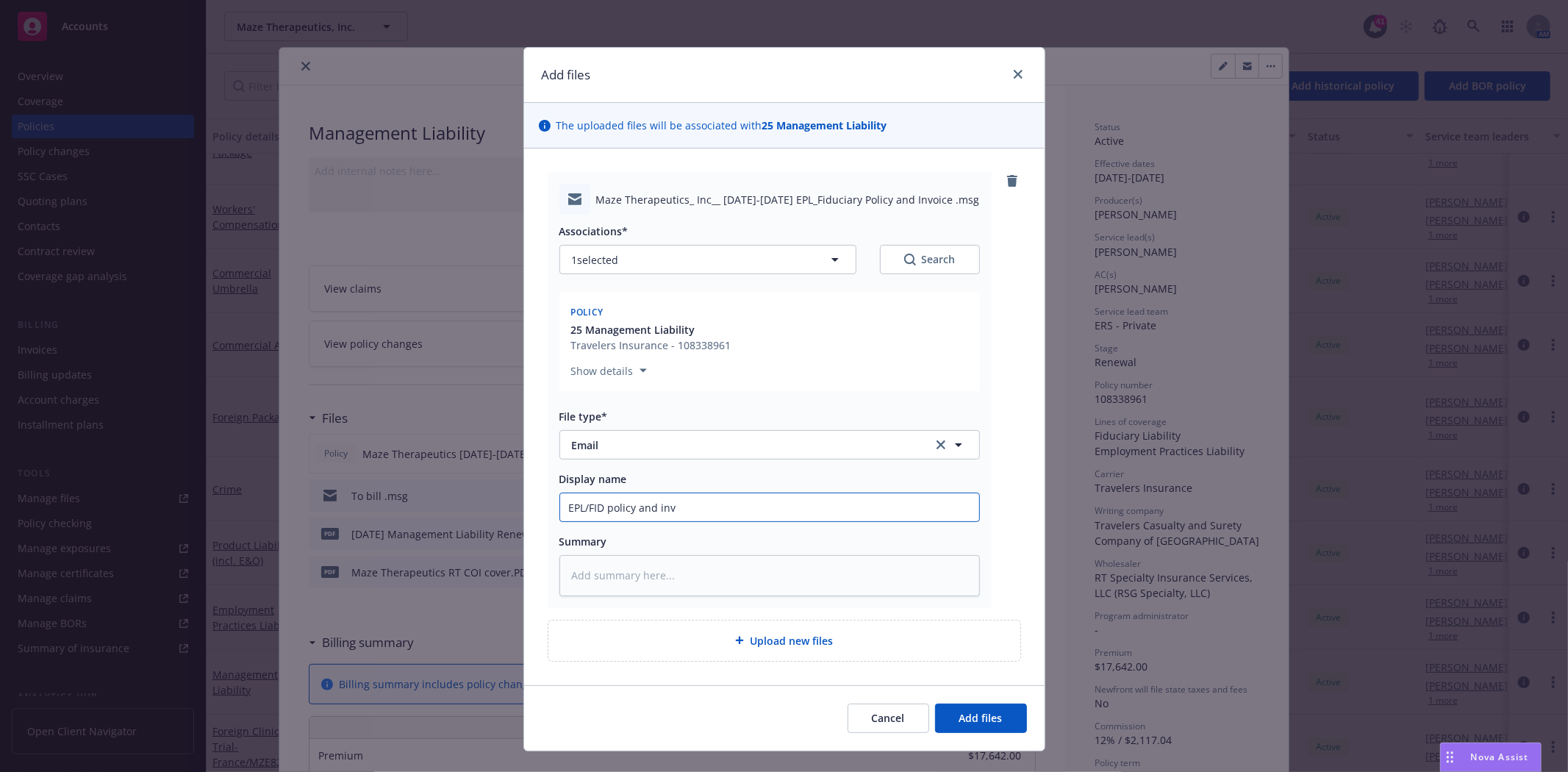
type input "EPL/FID policy and invo"
type textarea "x"
type input "EPL/FID policy and invoi"
type textarea "x"
type input "EPL/FID policy and invoic"
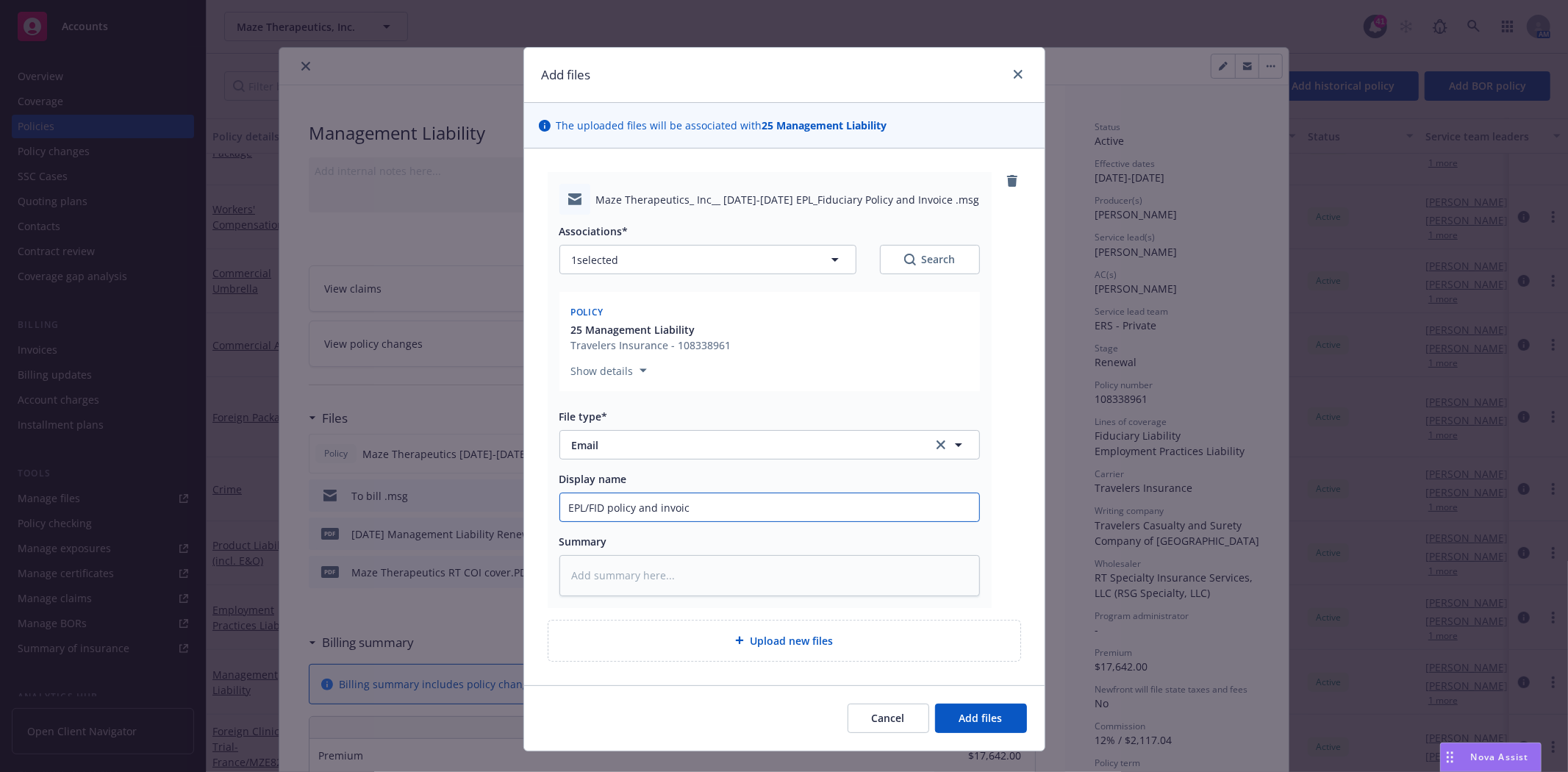
type textarea "x"
type input "EPL/FID policy and invoice"
type textarea "x"
type input "EPL/FID policy and invoice"
type textarea "x"
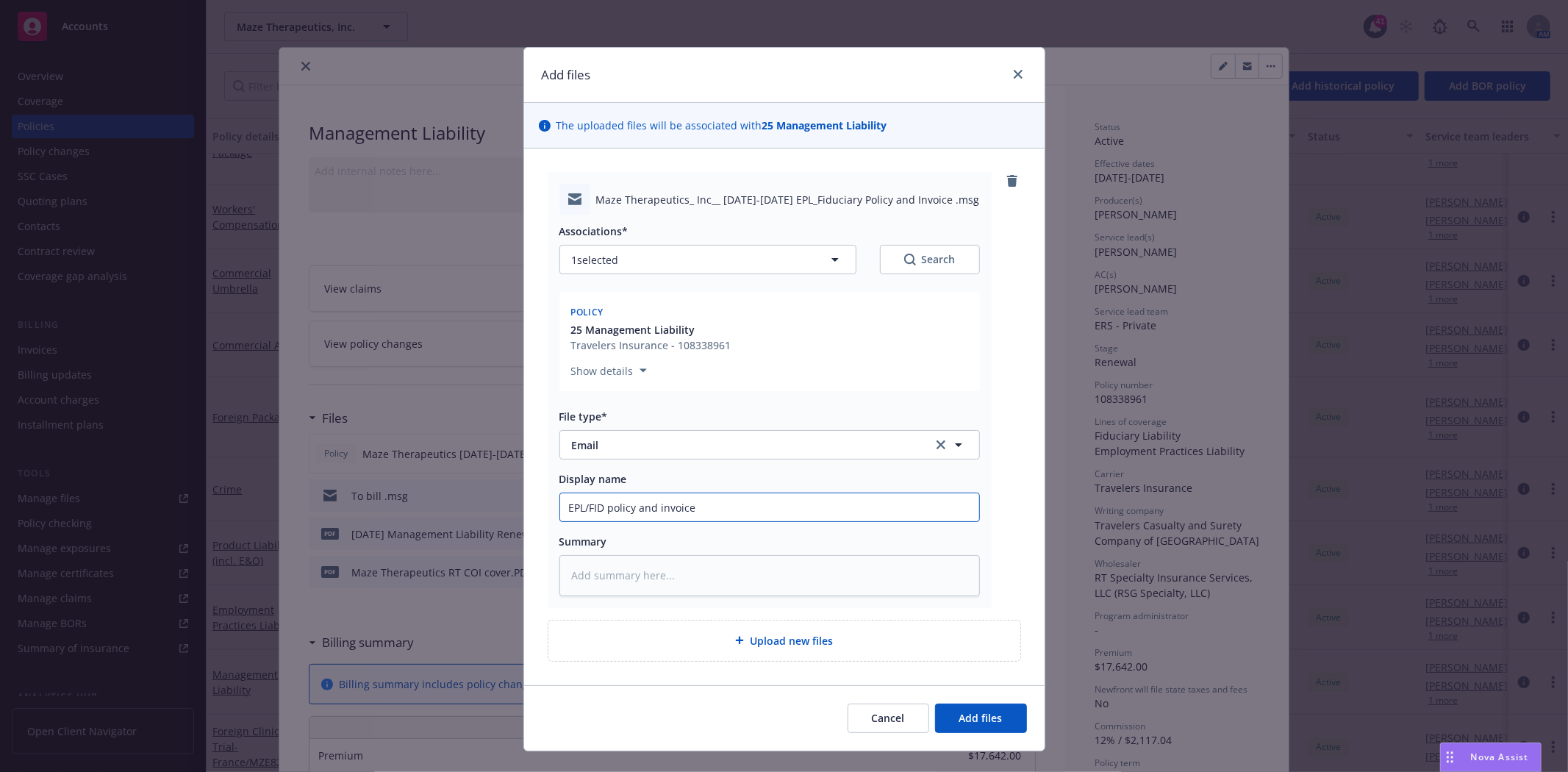
type input "EPL/FID policy and invoice"
type textarea "x"
type input "EPL/FID policy and invoic"
type textarea "x"
type input "EPL/FID policy and invoi"
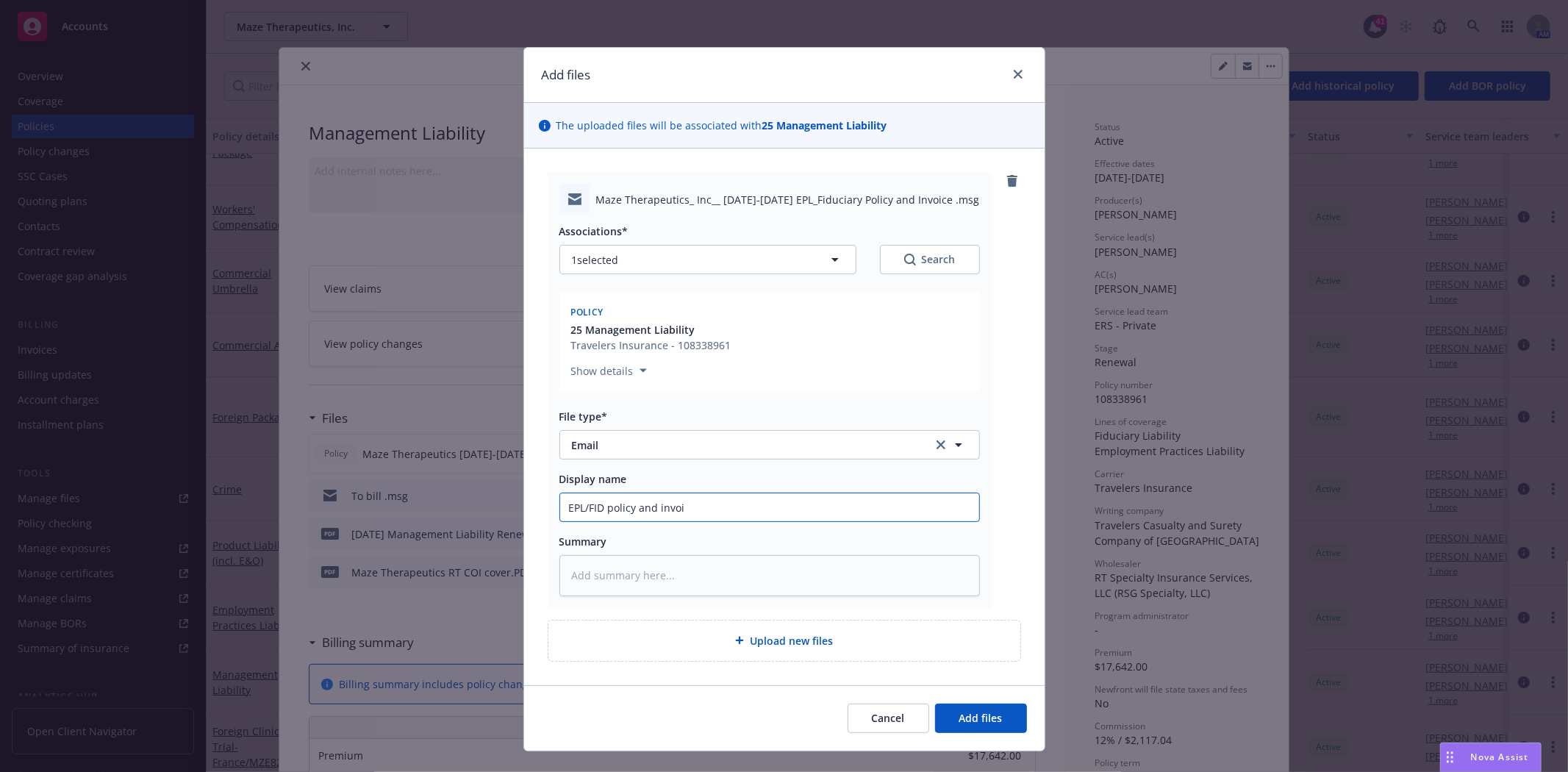
type textarea "x"
type input "EPL/FID policy and invo"
type textarea "x"
type input "EPL/FID policy and invoi"
type textarea "x"
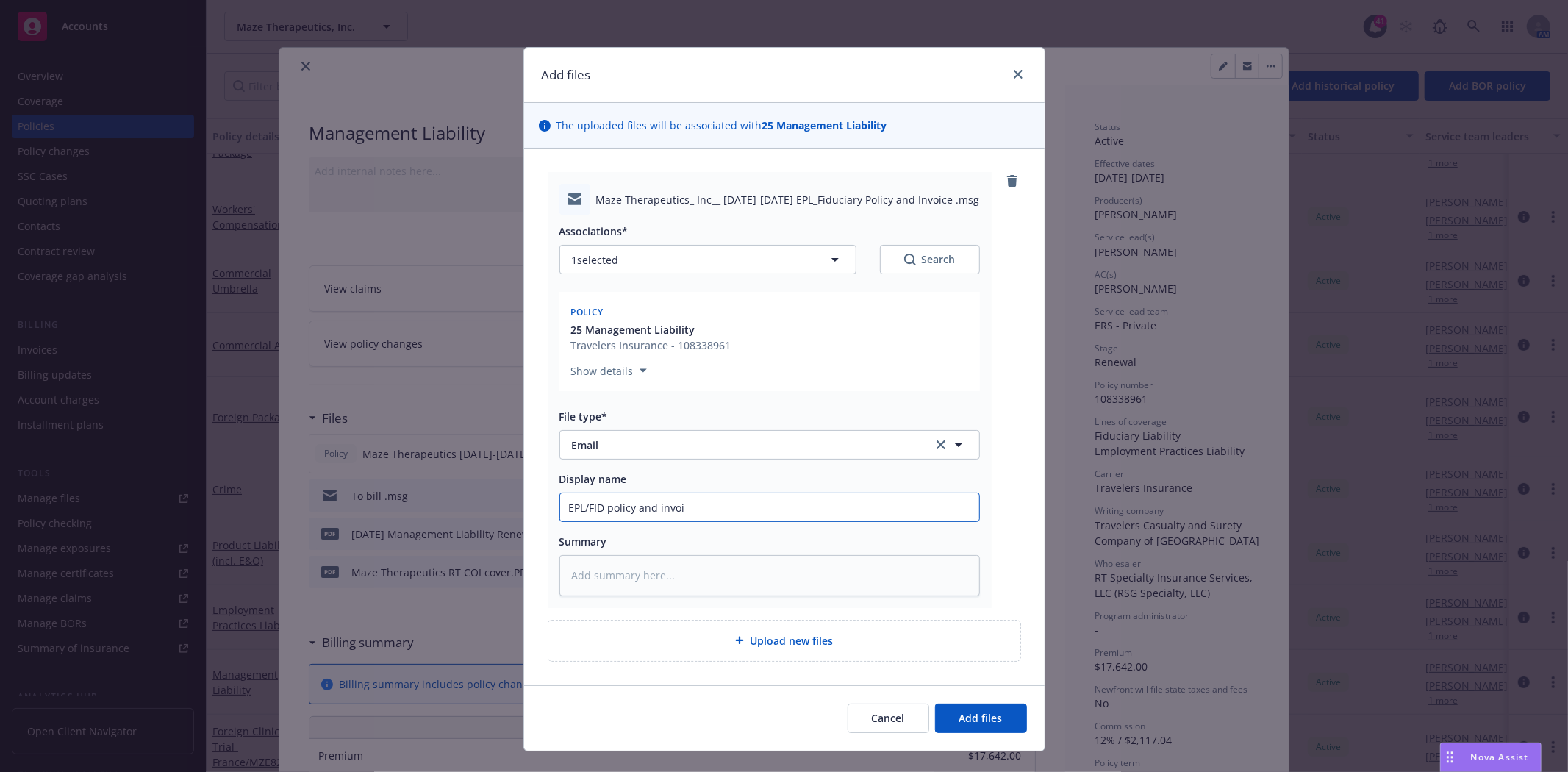
type input "EPL/FID policy and invoic"
type textarea "x"
type input "EPL/FID policy and invoice"
type textarea "x"
type input "EPL/FID policy and invoice"
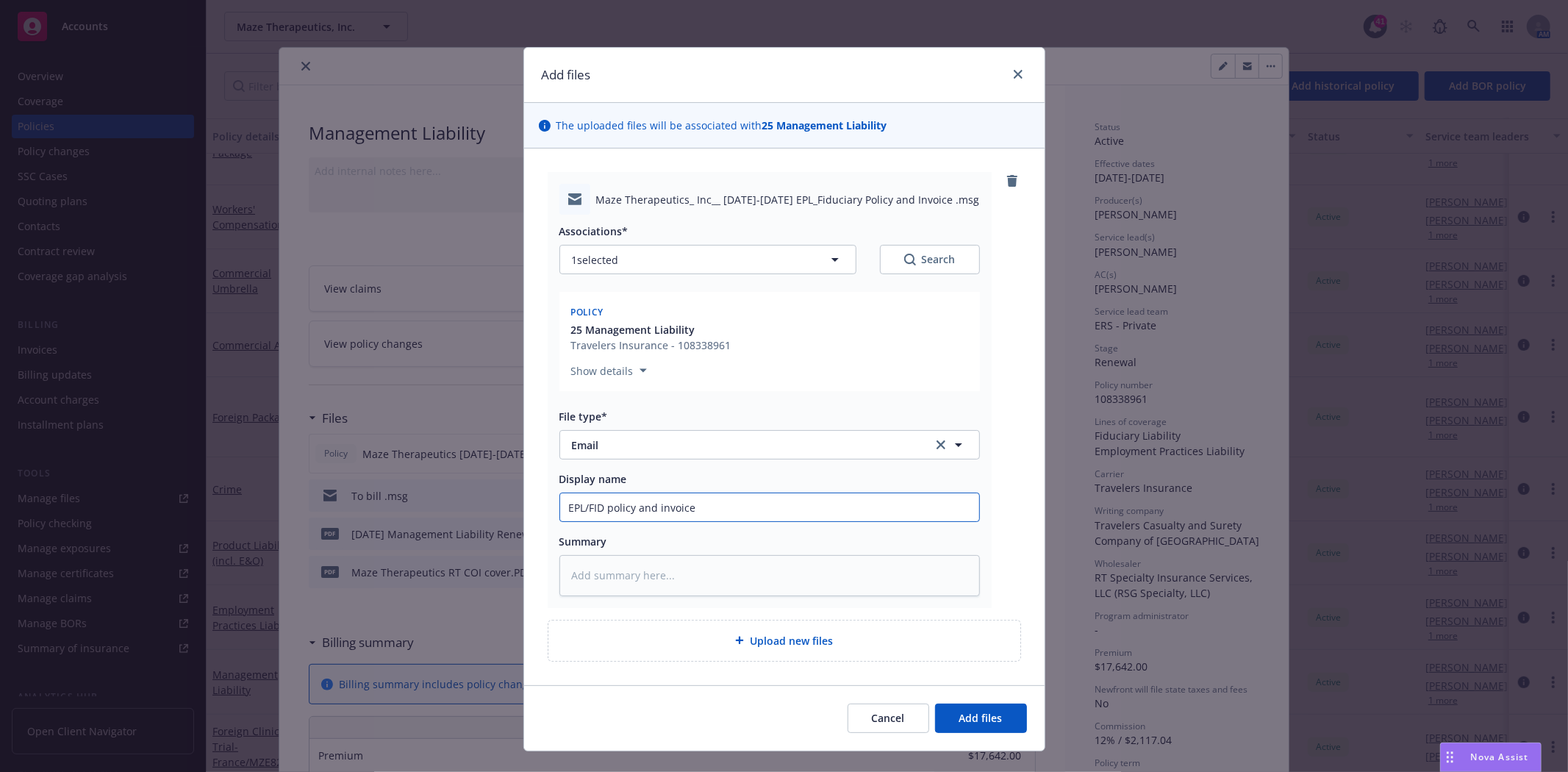
type textarea "x"
type input "EPL/FID policy and invoice t"
type textarea "x"
type input "EPL/FID policy and invoice to"
type textarea "x"
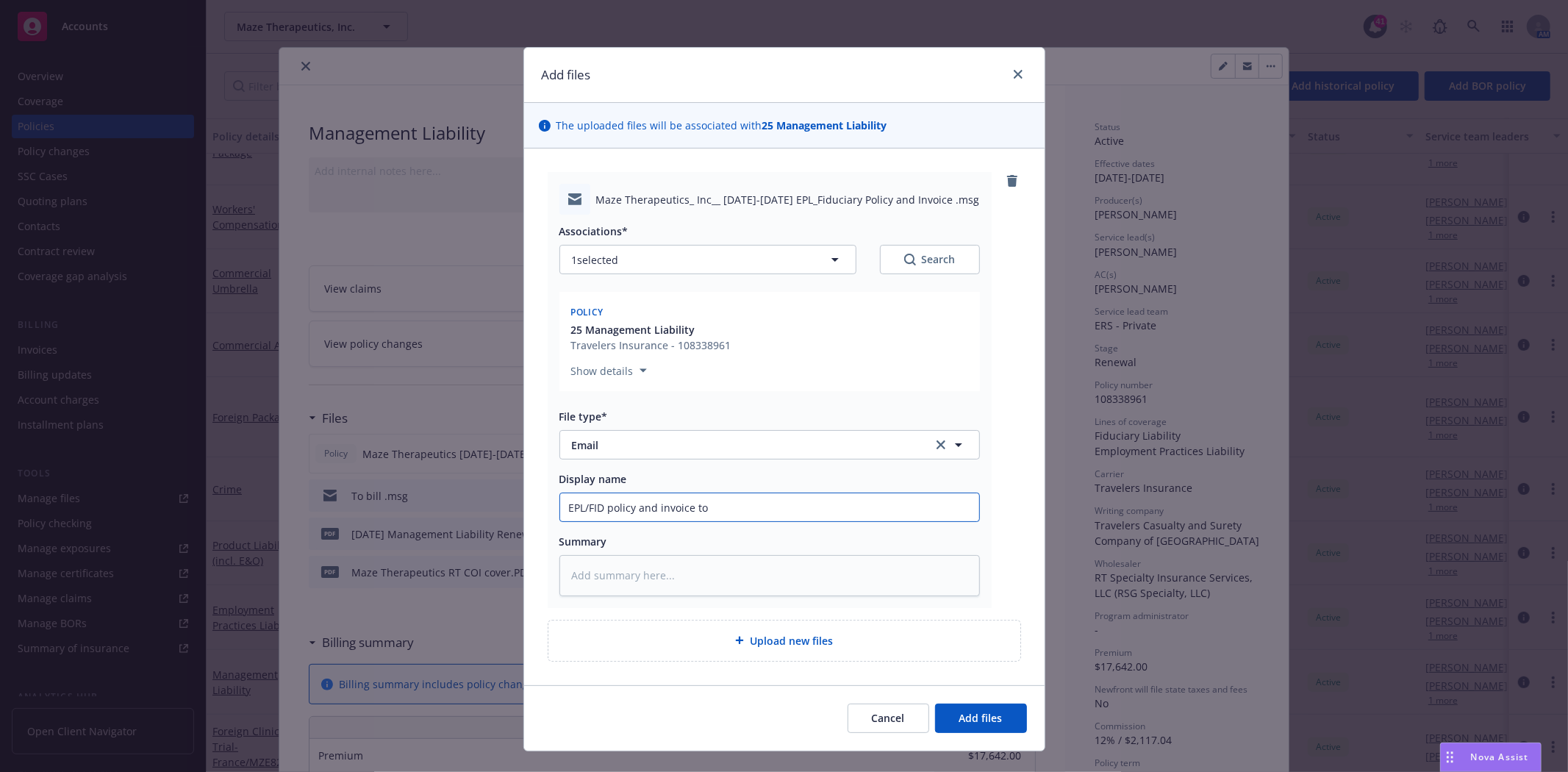
type input "EPL/FID policy and invoice to"
type textarea "x"
type input "EPL/FID policy and invoice to i"
type textarea "x"
type input "EPL/FID policy and invoice to in"
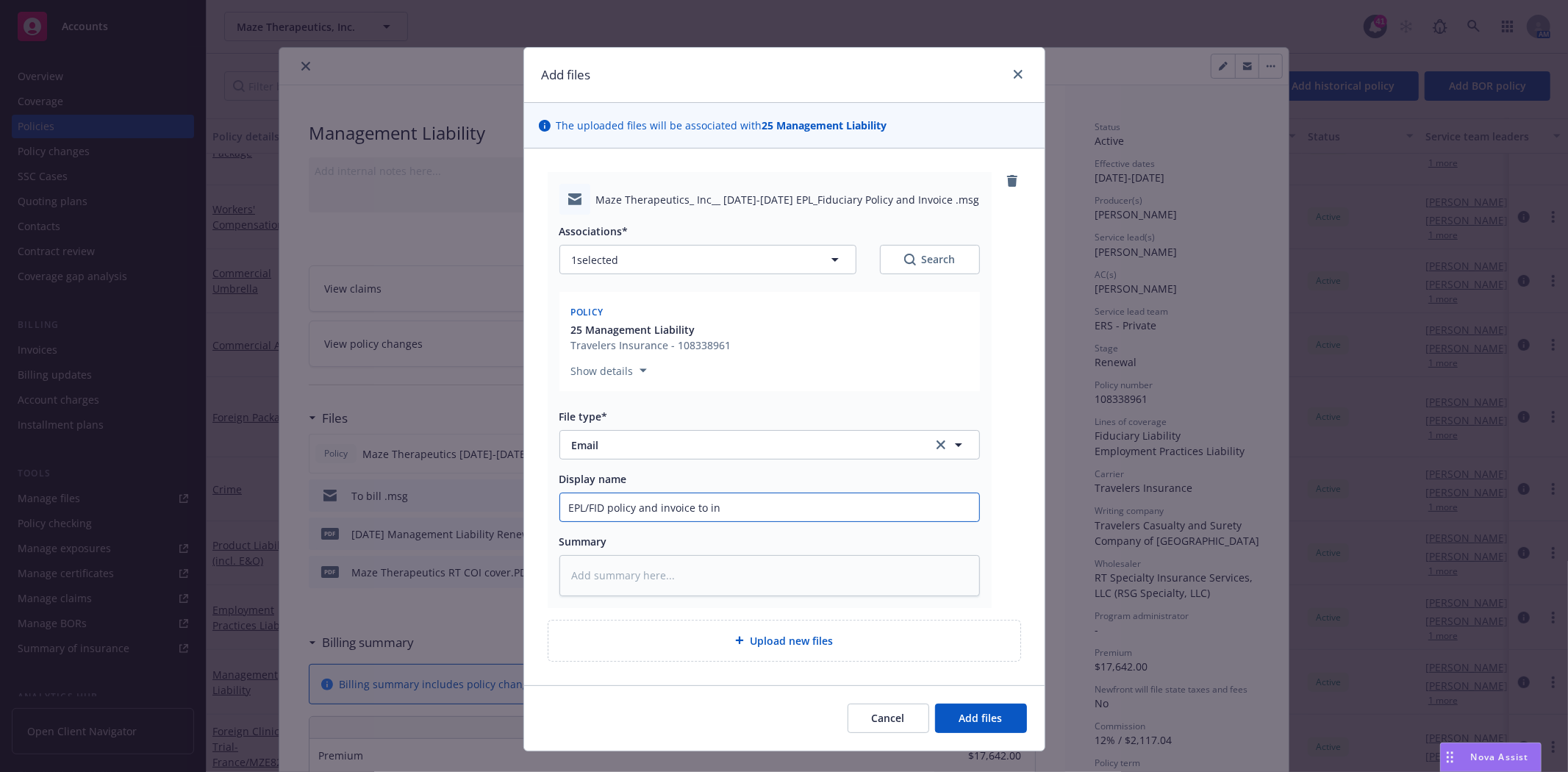
type textarea "x"
type input "EPL/FID policy and invoice to ins"
type textarea "x"
type input "EPL/FID policy and invoice to insd"
type textarea "x"
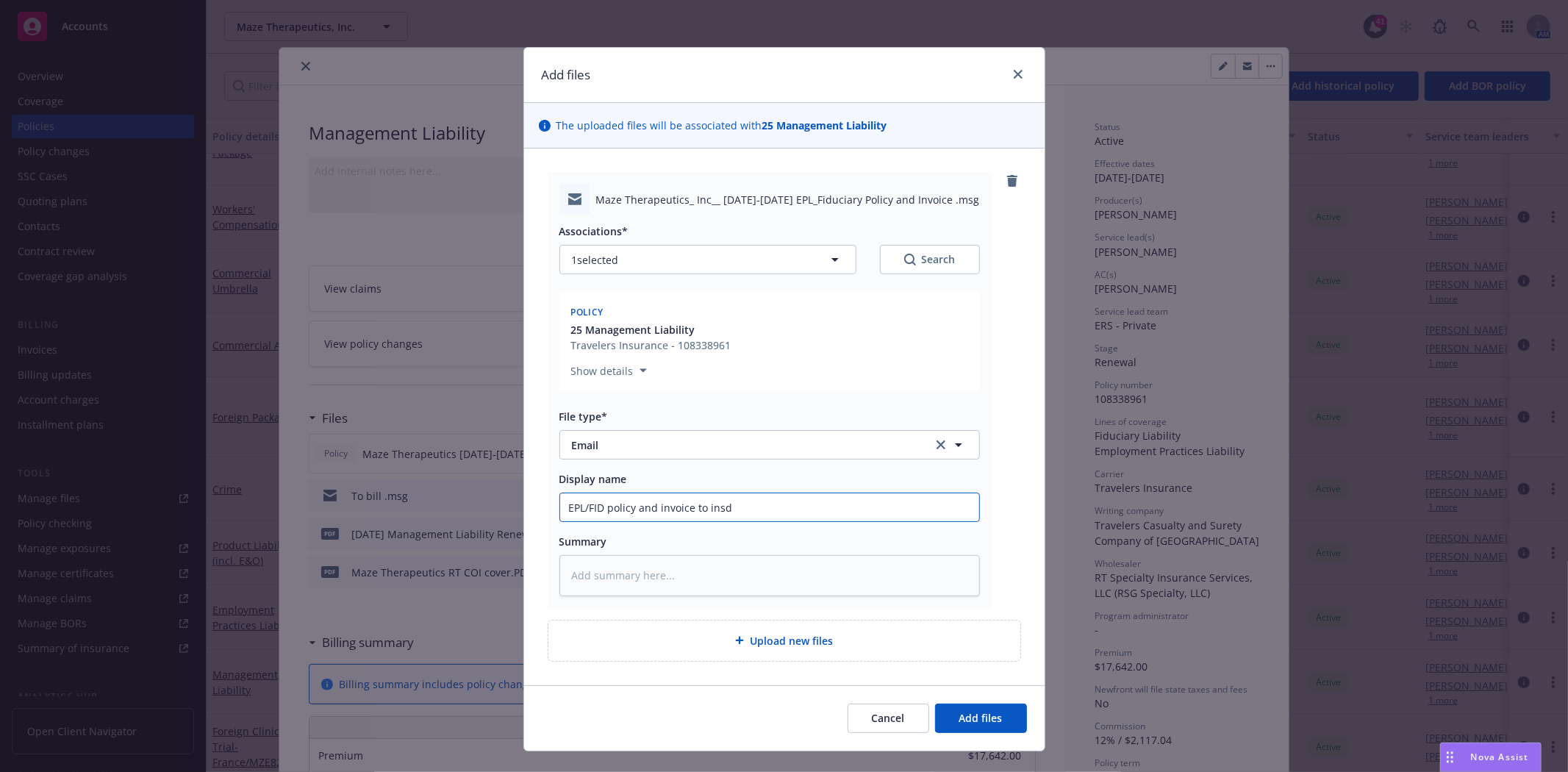
type input "EPL/FID policy and invoice to insdl"
type textarea "x"
type input "EPL/FID policy and invoice to insd"
type textarea "x"
type input "EPL/FID policy and invoice to insd."
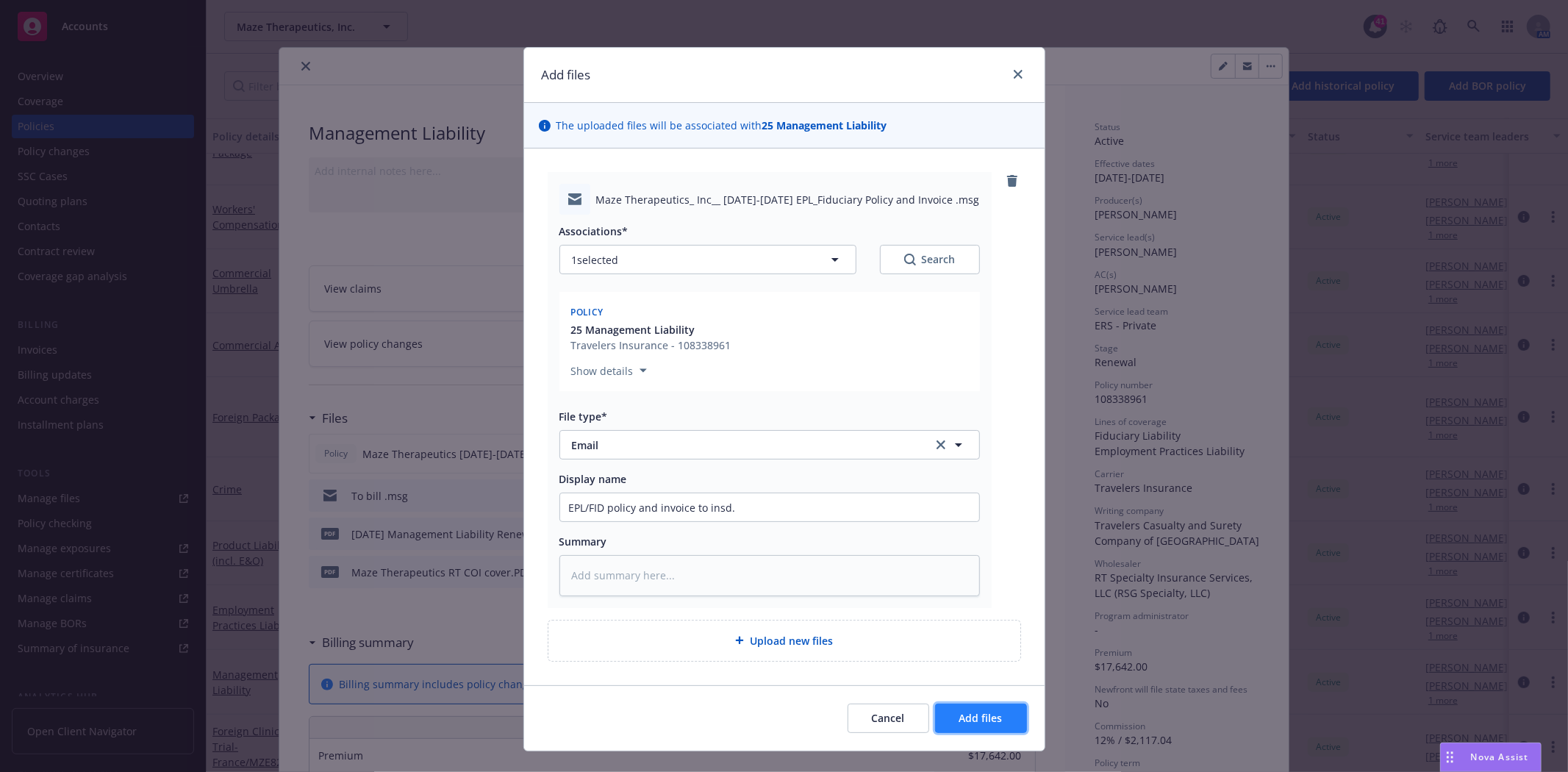
click at [986, 722] on span "Add files" at bounding box center [981, 718] width 44 height 14
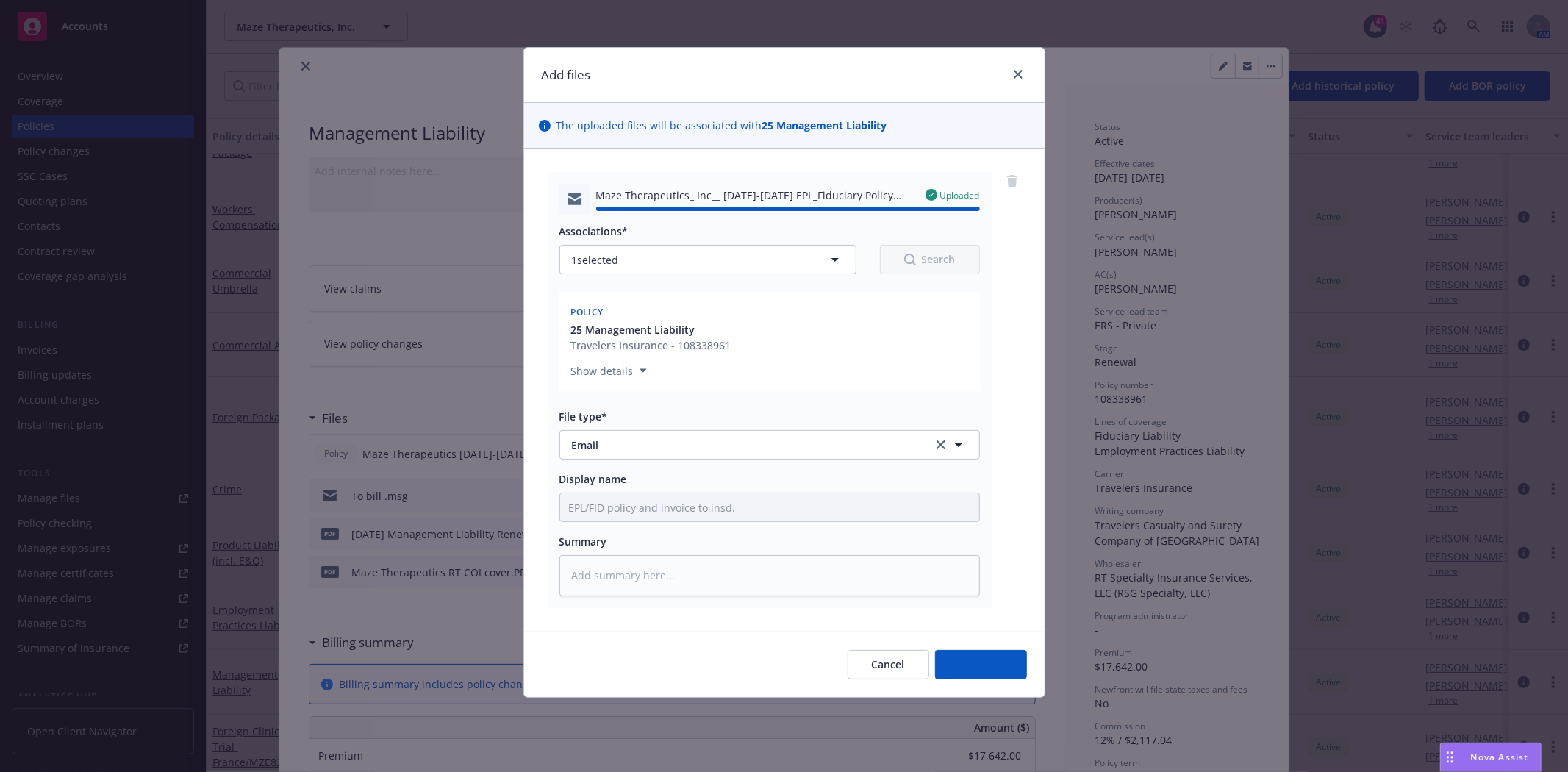
type textarea "x"
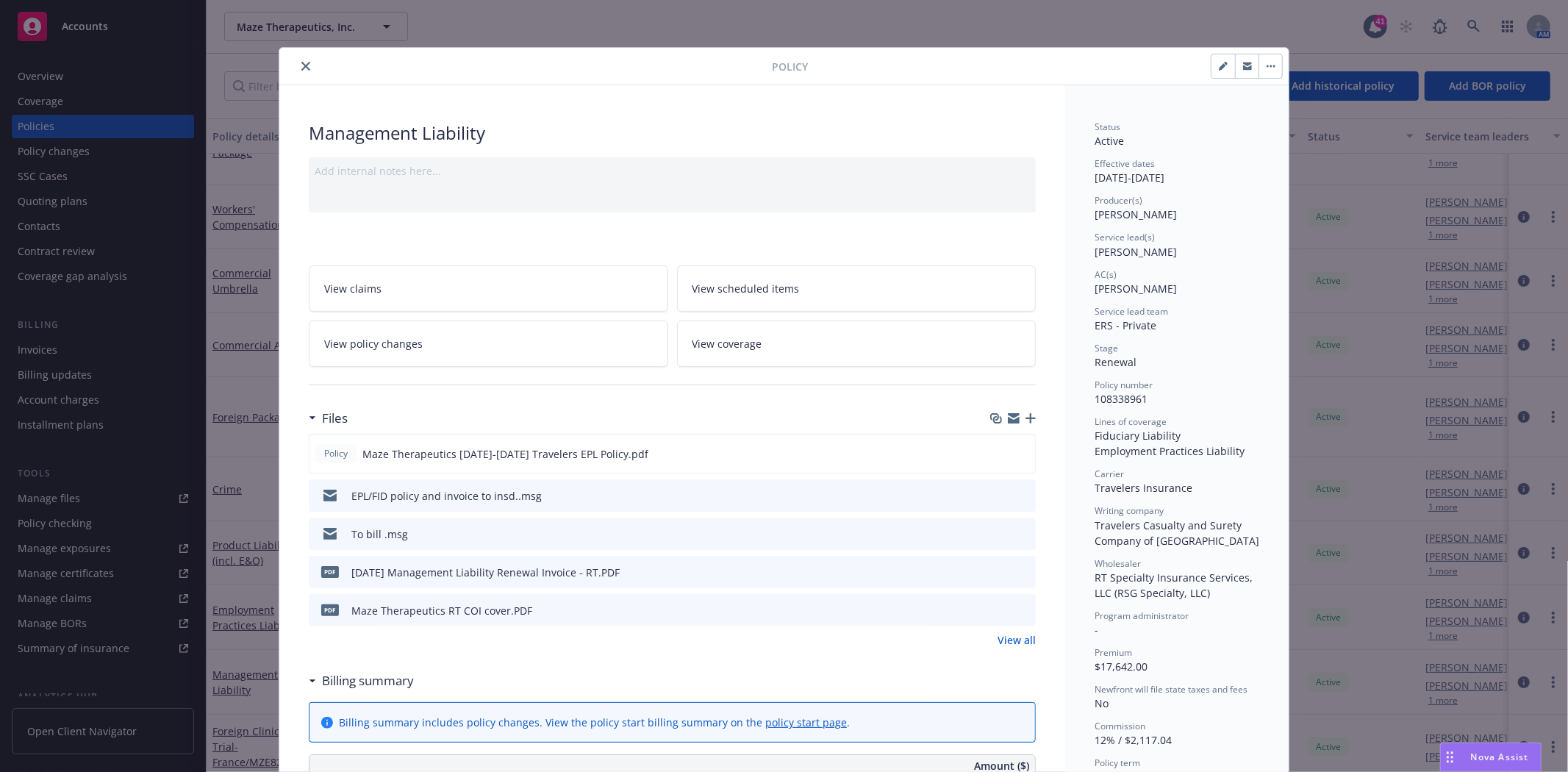
click at [301, 67] on icon "close" at bounding box center [305, 66] width 9 height 9
